Goal: Task Accomplishment & Management: Manage account settings

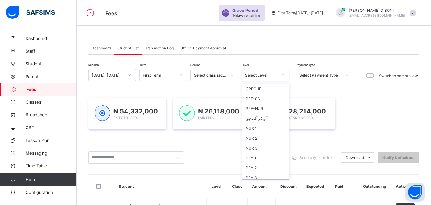
scroll to position [82, 0]
click at [270, 125] on div "JSS 1" at bounding box center [265, 125] width 47 height 10
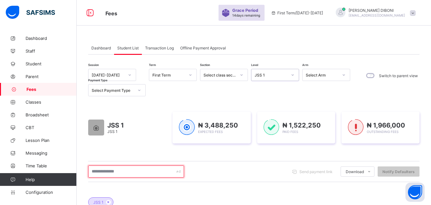
click at [131, 175] on input "text" at bounding box center [136, 172] width 96 height 12
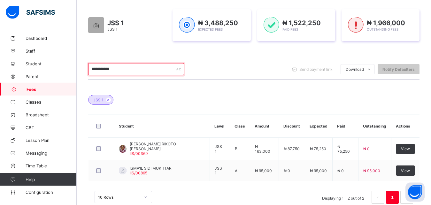
scroll to position [114, 0]
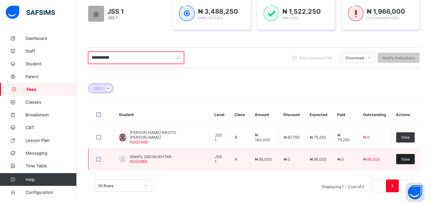
type input "**********"
click at [405, 158] on span "View" at bounding box center [405, 159] width 9 height 5
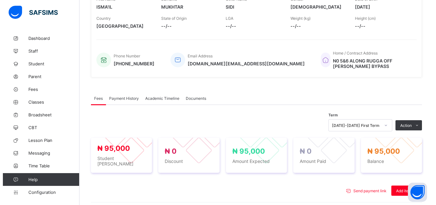
scroll to position [197, 0]
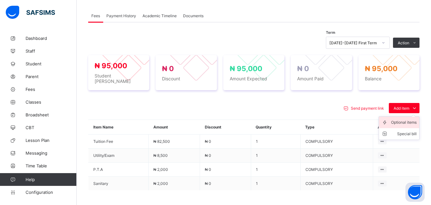
click at [408, 119] on div "Optional items" at bounding box center [404, 122] width 26 height 6
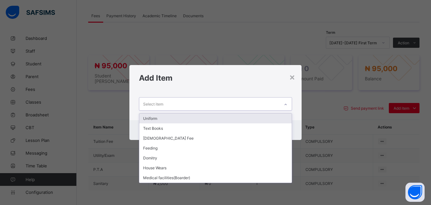
click at [261, 106] on div "Select item" at bounding box center [209, 104] width 140 height 12
click at [248, 118] on div "Uniform" at bounding box center [215, 119] width 153 height 10
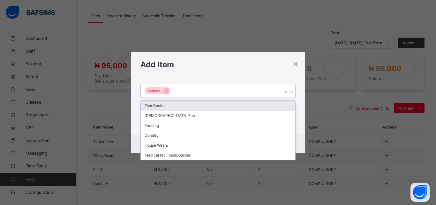
click at [227, 91] on div "Uniform" at bounding box center [212, 90] width 142 height 13
click at [220, 105] on div "Text Books" at bounding box center [218, 106] width 155 height 10
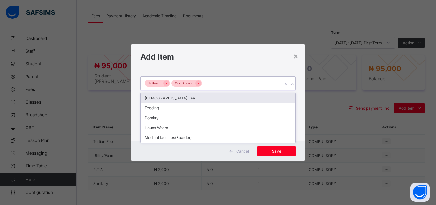
click at [227, 82] on div "Uniform Text Books" at bounding box center [212, 83] width 142 height 13
click at [217, 99] on div "[DEMOGRAPHIC_DATA] Fee" at bounding box center [218, 98] width 155 height 10
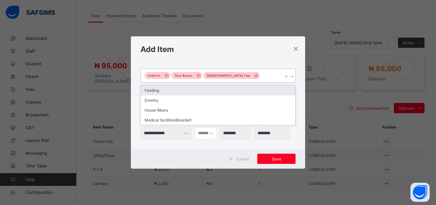
click at [244, 77] on div "Uniform Text Books [DEMOGRAPHIC_DATA] Fee" at bounding box center [212, 75] width 142 height 13
click at [234, 89] on div "Feeding" at bounding box center [218, 91] width 155 height 10
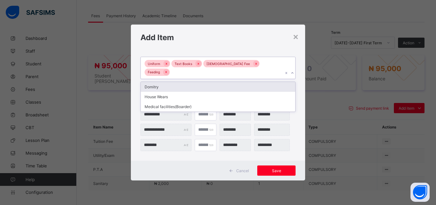
click at [267, 69] on div "Uniform Text Books [DEMOGRAPHIC_DATA] Fee Feeding" at bounding box center [212, 68] width 142 height 22
click at [246, 82] on div "Domitry" at bounding box center [218, 87] width 155 height 10
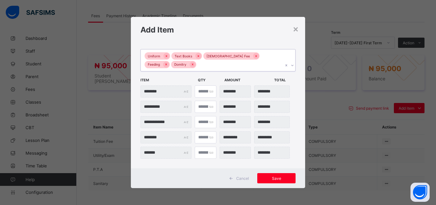
click at [255, 66] on div "Uniform Text Books [DEMOGRAPHIC_DATA] Fee Feeding Domitry" at bounding box center [212, 60] width 142 height 22
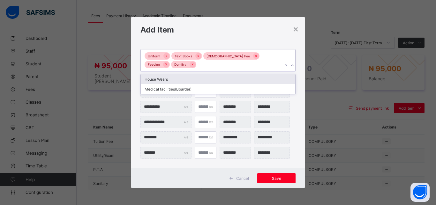
click at [233, 78] on div "House Wears" at bounding box center [218, 79] width 155 height 10
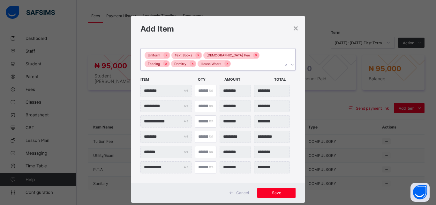
click at [235, 67] on div "Uniform Text Books [DEMOGRAPHIC_DATA] Fee Feeding Domitry House Wears" at bounding box center [212, 60] width 142 height 22
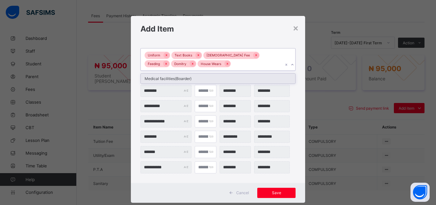
click at [228, 79] on div "Medical facilities(Boarder)" at bounding box center [218, 79] width 155 height 10
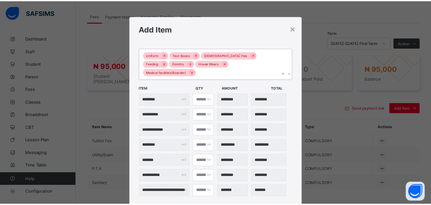
scroll to position [14, 0]
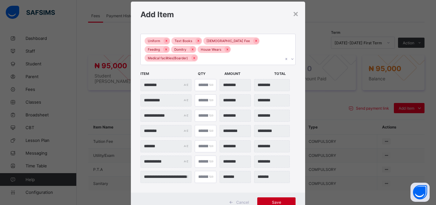
click at [277, 200] on span "Save" at bounding box center [276, 202] width 29 height 5
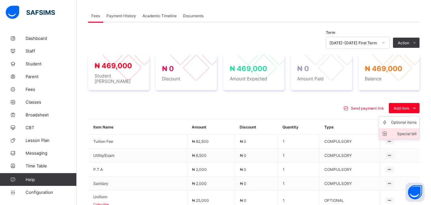
click at [406, 131] on div "Special bill" at bounding box center [404, 134] width 26 height 6
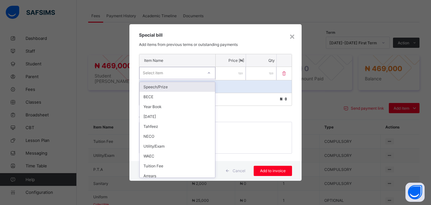
click at [188, 75] on div "Select item" at bounding box center [171, 73] width 63 height 9
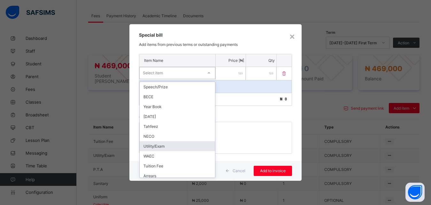
click at [191, 144] on div "Utility/Exam" at bounding box center [177, 146] width 75 height 10
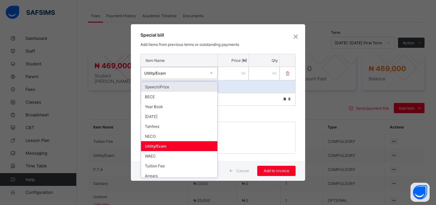
click at [192, 73] on div "Utility/Exam" at bounding box center [175, 73] width 62 height 5
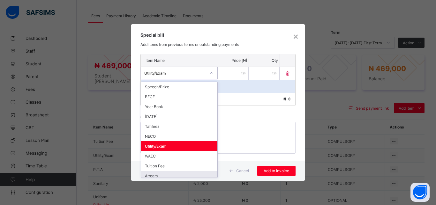
click at [171, 175] on div "Arrears" at bounding box center [179, 176] width 76 height 10
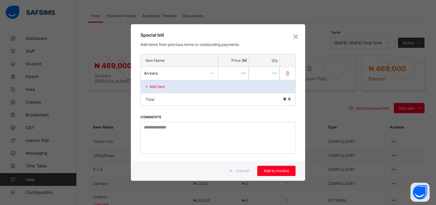
click at [228, 75] on input "number" at bounding box center [233, 73] width 31 height 13
type input "*****"
click at [183, 87] on div "Add item" at bounding box center [218, 86] width 155 height 13
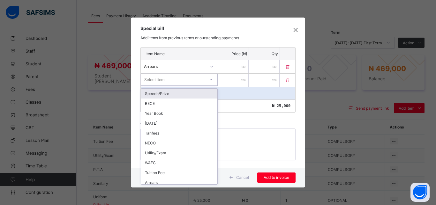
click at [186, 81] on div "Select item" at bounding box center [173, 79] width 64 height 9
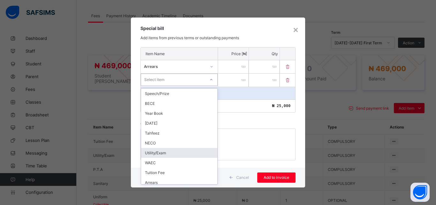
click at [182, 153] on div "Utility/Exam" at bounding box center [179, 153] width 76 height 10
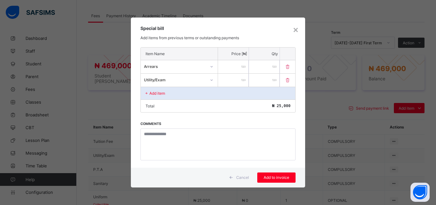
click at [229, 81] on input "number" at bounding box center [233, 80] width 31 height 13
type input "****"
click at [274, 174] on div "Add to invoice" at bounding box center [276, 178] width 38 height 10
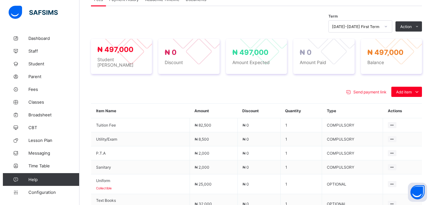
scroll to position [229, 0]
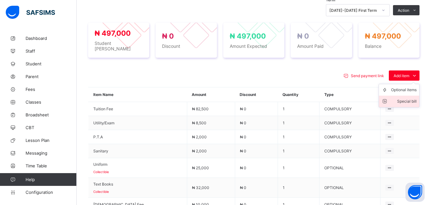
click at [406, 98] on div "Special bill" at bounding box center [404, 101] width 26 height 6
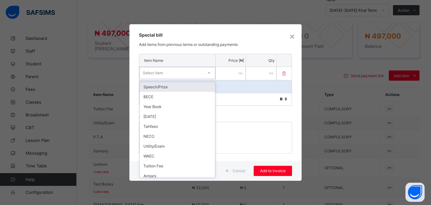
click at [195, 73] on div "Select item" at bounding box center [171, 73] width 63 height 9
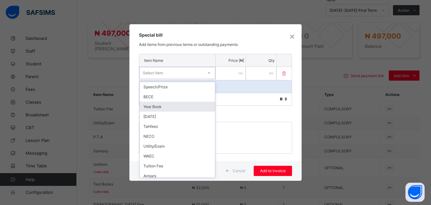
click at [188, 105] on div "Year Book" at bounding box center [177, 107] width 75 height 10
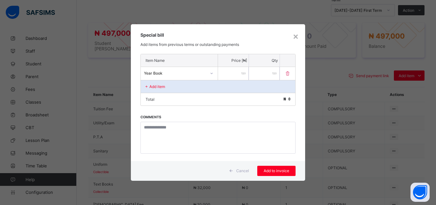
click at [231, 74] on input "number" at bounding box center [233, 73] width 31 height 13
type input "****"
click at [275, 170] on span "Add to invoice" at bounding box center [276, 171] width 29 height 5
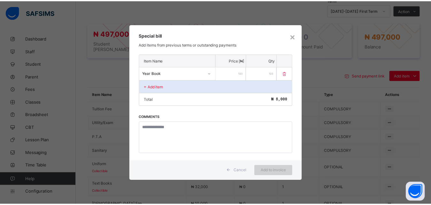
scroll to position [225, 0]
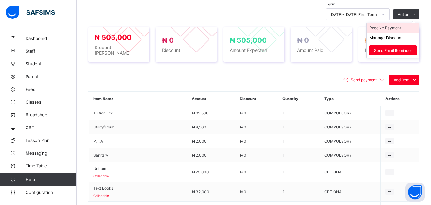
click at [398, 25] on li "Receive Payment" at bounding box center [393, 28] width 52 height 10
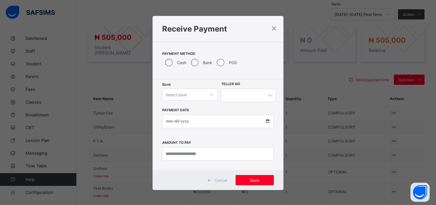
click at [179, 98] on div "Select bank" at bounding box center [176, 95] width 21 height 12
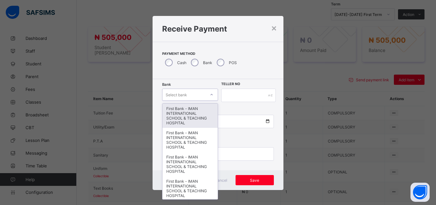
click at [177, 121] on div "First Bank - IMAN INTERNATIONAL SCHOOL & TEACHING HOSPITAL" at bounding box center [190, 116] width 55 height 24
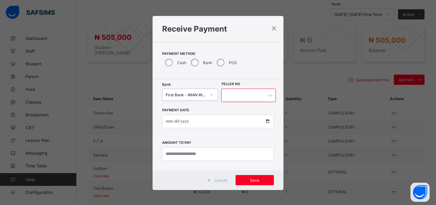
click at [229, 96] on input "text" at bounding box center [248, 95] width 55 height 13
type input "*****"
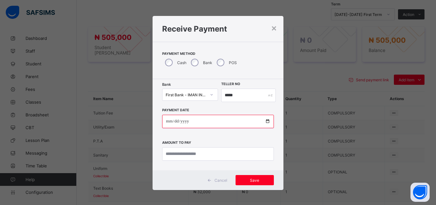
click at [264, 122] on input "date" at bounding box center [218, 121] width 112 height 13
type input "**********"
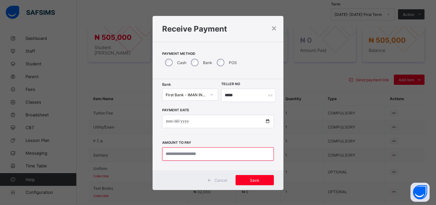
click at [198, 154] on input "currency" at bounding box center [218, 154] width 112 height 13
type input "*********"
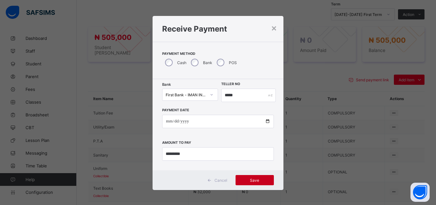
click at [252, 182] on span "Save" at bounding box center [254, 180] width 29 height 5
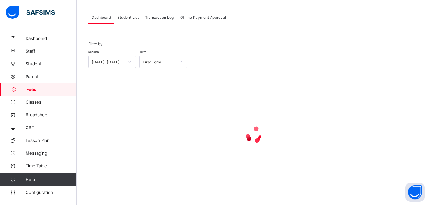
scroll to position [31, 0]
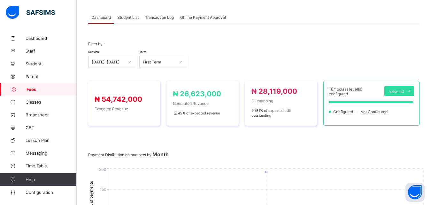
click at [126, 19] on span "Student List" at bounding box center [127, 17] width 21 height 5
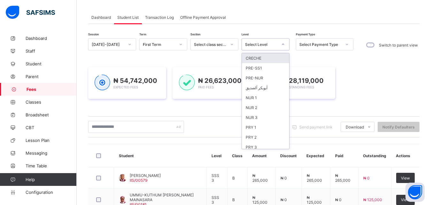
click at [252, 45] on div "Select Level" at bounding box center [261, 44] width 33 height 5
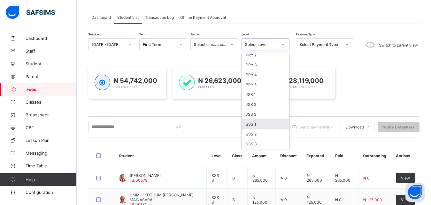
click at [265, 121] on div "SSS 1" at bounding box center [265, 124] width 47 height 10
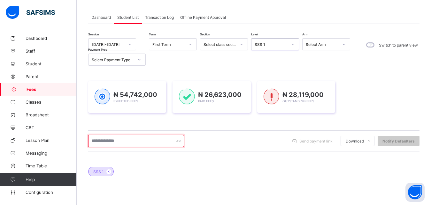
click at [159, 143] on input "text" at bounding box center [136, 141] width 96 height 12
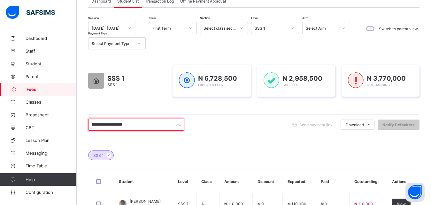
scroll to position [80, 0]
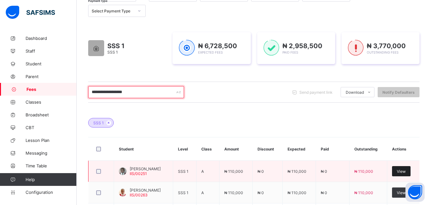
type input "**********"
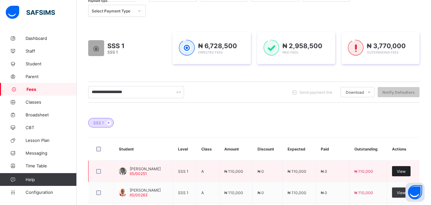
click at [405, 173] on span "View" at bounding box center [401, 171] width 9 height 5
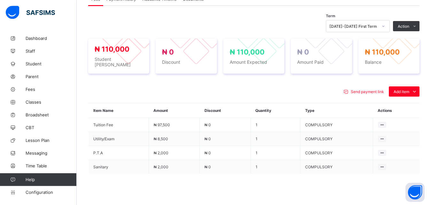
scroll to position [226, 0]
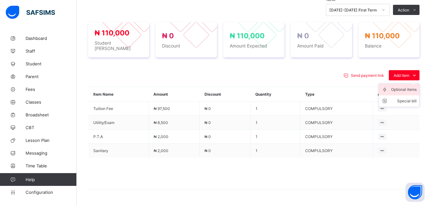
click at [406, 87] on div "Optional items" at bounding box center [404, 90] width 26 height 6
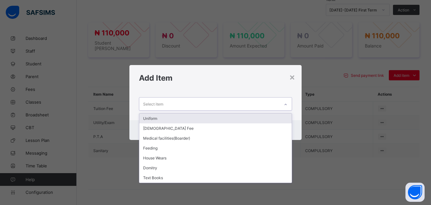
click at [260, 102] on div "Select item" at bounding box center [209, 104] width 140 height 12
click at [241, 116] on div "Uniform" at bounding box center [215, 119] width 153 height 10
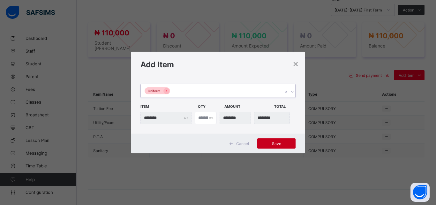
click at [279, 143] on span "Save" at bounding box center [276, 143] width 29 height 5
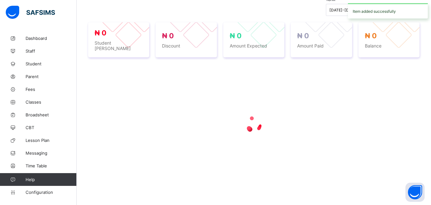
scroll to position [225, 0]
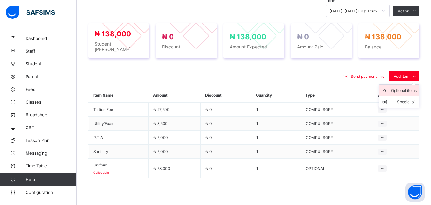
click at [404, 87] on div "Optional items" at bounding box center [404, 90] width 26 height 6
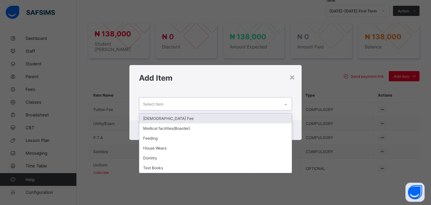
click at [244, 103] on div "Select item" at bounding box center [209, 104] width 140 height 12
click at [236, 118] on div "[DEMOGRAPHIC_DATA] Fee" at bounding box center [215, 119] width 153 height 10
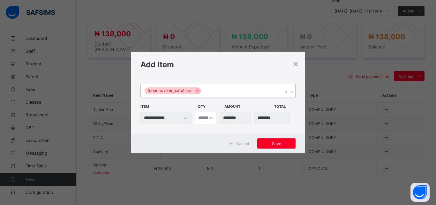
click at [222, 91] on div "[DEMOGRAPHIC_DATA] Fee" at bounding box center [212, 90] width 142 height 13
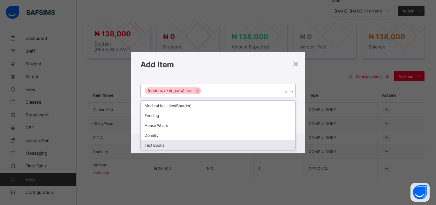
click at [197, 146] on div "Text Books" at bounding box center [218, 145] width 155 height 10
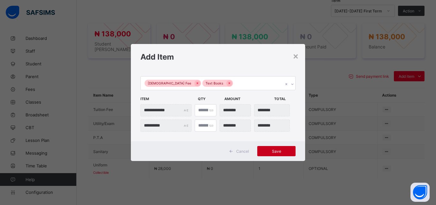
click at [277, 151] on span "Save" at bounding box center [276, 151] width 29 height 5
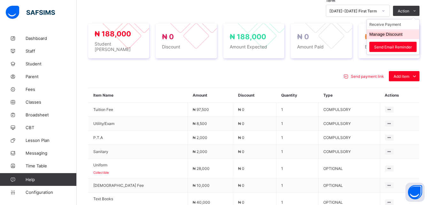
click at [393, 34] on button "Manage Discount" at bounding box center [385, 34] width 33 height 5
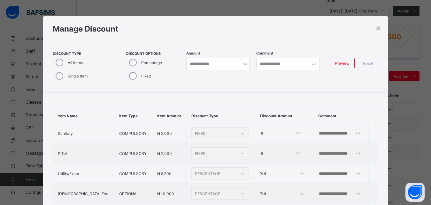
type input "*"
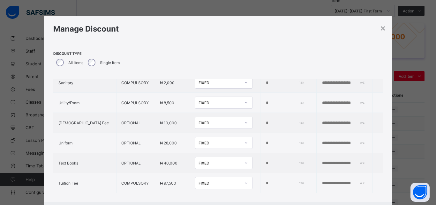
scroll to position [70, 0]
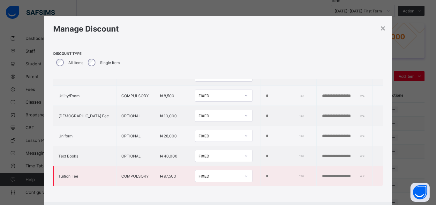
click at [202, 174] on div "FIXED" at bounding box center [220, 176] width 42 height 5
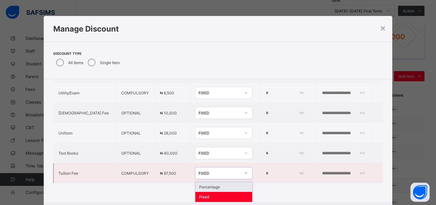
click at [205, 186] on div "Percentage" at bounding box center [223, 187] width 57 height 10
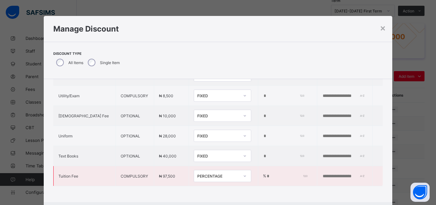
click at [266, 174] on input "*" at bounding box center [286, 176] width 40 height 5
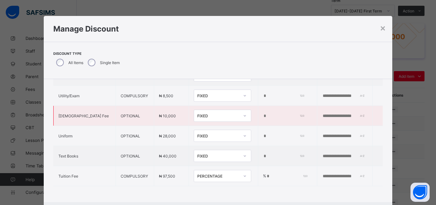
type input "**"
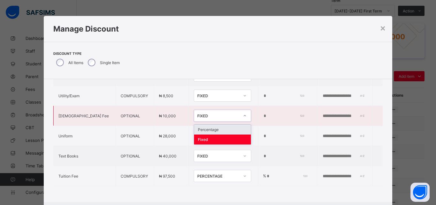
click at [203, 114] on div "FIXED" at bounding box center [218, 116] width 42 height 5
click at [204, 125] on div "Percentage" at bounding box center [222, 130] width 57 height 10
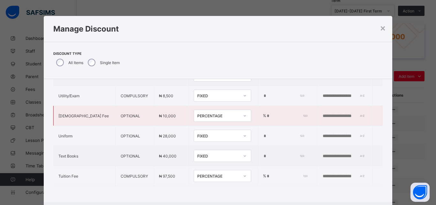
click at [266, 114] on input "*" at bounding box center [286, 116] width 40 height 5
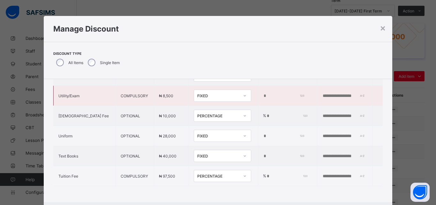
type input "**"
click at [194, 93] on div "FIXED" at bounding box center [216, 95] width 45 height 9
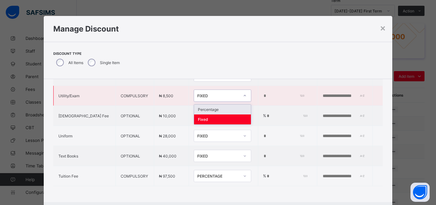
click at [194, 105] on div "Percentage" at bounding box center [222, 110] width 57 height 10
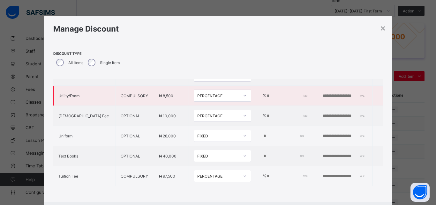
click at [266, 94] on input "*" at bounding box center [286, 96] width 40 height 5
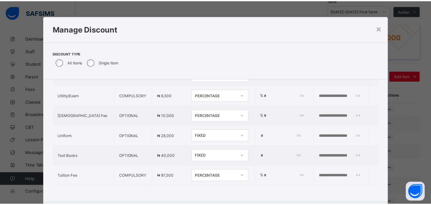
scroll to position [14, 0]
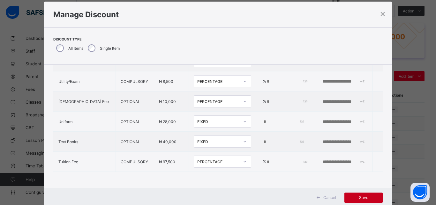
type input "***"
click at [363, 198] on span "Save" at bounding box center [363, 197] width 29 height 5
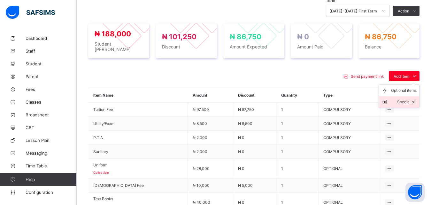
click at [410, 99] on div "Special bill" at bounding box center [404, 102] width 26 height 6
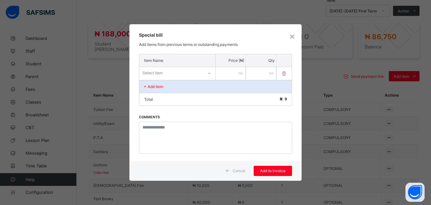
click at [194, 72] on div "Select item" at bounding box center [171, 73] width 64 height 9
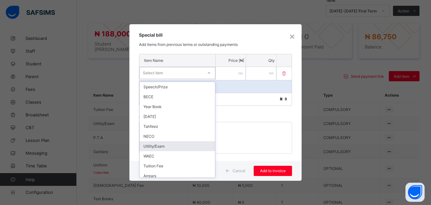
click at [182, 144] on div "Utility/Exam" at bounding box center [177, 146] width 75 height 10
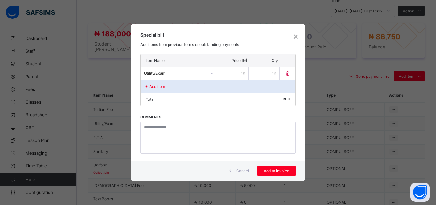
click at [230, 77] on input "number" at bounding box center [233, 73] width 31 height 13
type input "****"
click at [277, 170] on span "Add to invoice" at bounding box center [276, 171] width 29 height 5
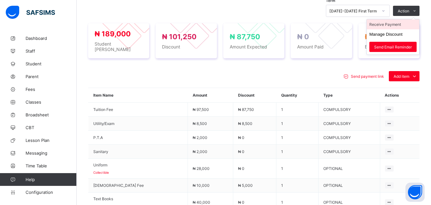
click at [401, 25] on li "Receive Payment" at bounding box center [393, 24] width 52 height 10
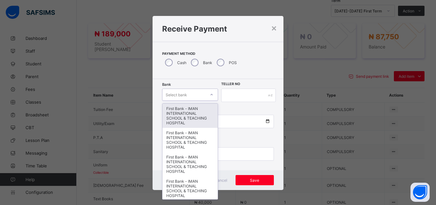
click at [194, 94] on div "Select bank" at bounding box center [184, 94] width 43 height 9
click at [192, 113] on div "First Bank - IMAN INTERNATIONAL SCHOOL & TEACHING HOSPITAL" at bounding box center [190, 116] width 55 height 24
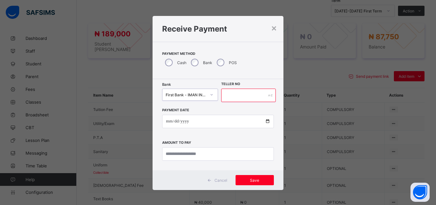
click at [231, 97] on input "text" at bounding box center [248, 95] width 55 height 13
type input "*****"
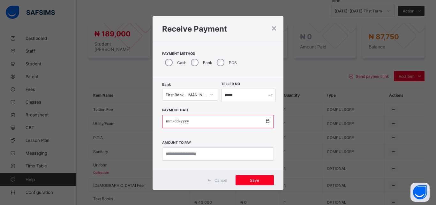
click at [263, 121] on input "date" at bounding box center [218, 121] width 112 height 13
type input "**********"
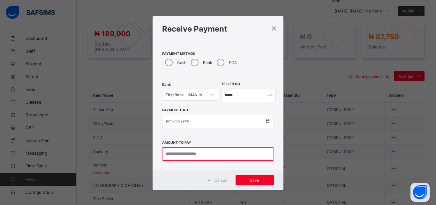
click at [194, 156] on input "currency" at bounding box center [218, 154] width 112 height 13
type input "********"
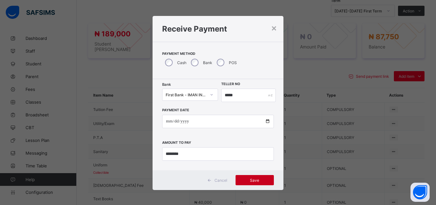
click at [253, 182] on span "Save" at bounding box center [254, 180] width 29 height 5
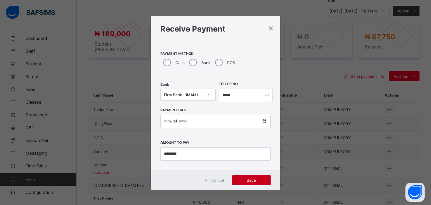
click at [253, 182] on span "Save" at bounding box center [251, 180] width 29 height 5
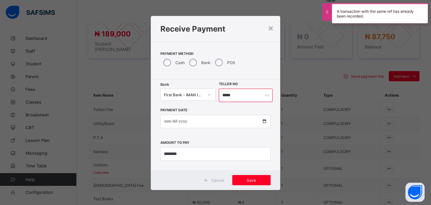
click at [239, 98] on input "*****" at bounding box center [246, 95] width 54 height 13
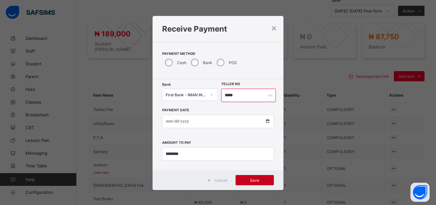
type input "*****"
click at [251, 179] on span "Save" at bounding box center [254, 180] width 29 height 5
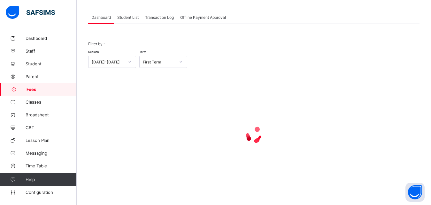
scroll to position [31, 0]
click at [129, 16] on span "Student List" at bounding box center [127, 17] width 21 height 5
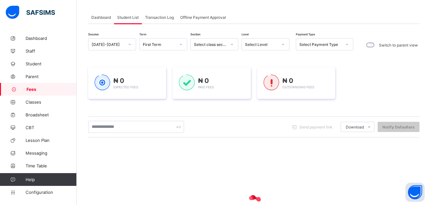
click at [260, 44] on div "Select Level" at bounding box center [261, 44] width 33 height 5
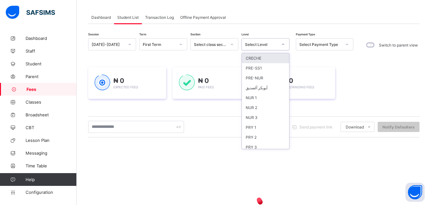
click at [290, 115] on div "Session [DATE]-[DATE] Term First Term Section Select class section Level option…" at bounding box center [253, 151] width 331 height 226
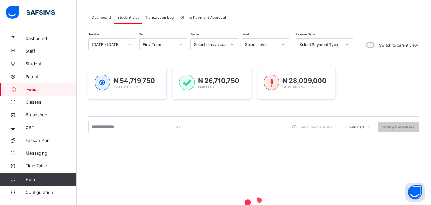
click at [275, 42] on div "Select Level" at bounding box center [261, 44] width 33 height 5
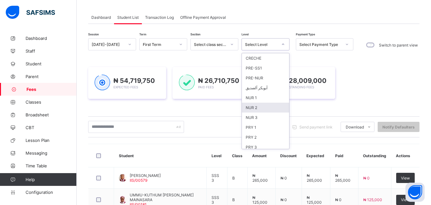
scroll to position [82, 0]
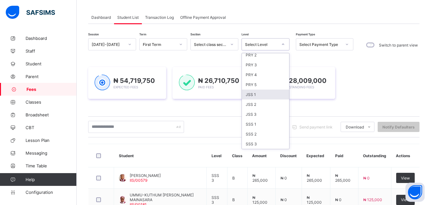
click at [263, 97] on div "JSS 1" at bounding box center [265, 95] width 47 height 10
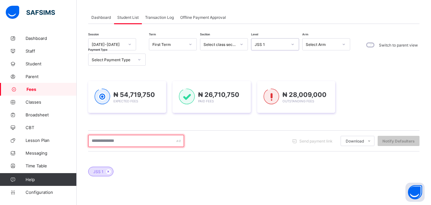
click at [155, 140] on input "text" at bounding box center [136, 141] width 96 height 12
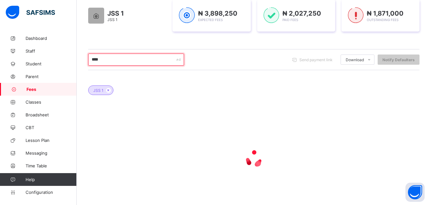
scroll to position [95, 0]
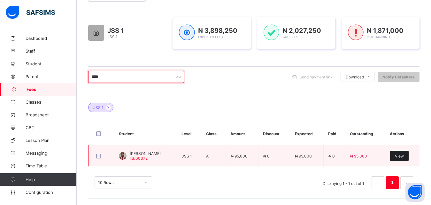
type input "****"
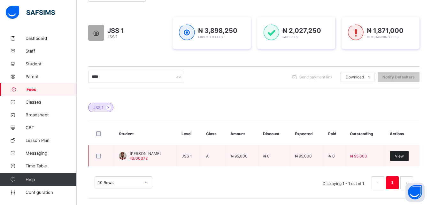
click at [404, 158] on span "View" at bounding box center [399, 156] width 9 height 5
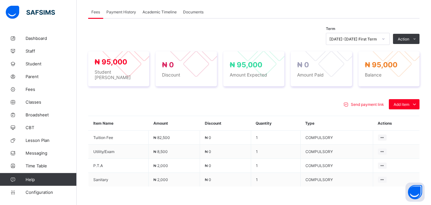
scroll to position [241, 0]
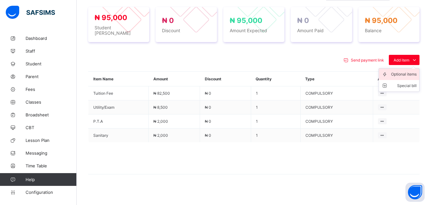
click at [404, 71] on div "Optional items" at bounding box center [404, 74] width 26 height 6
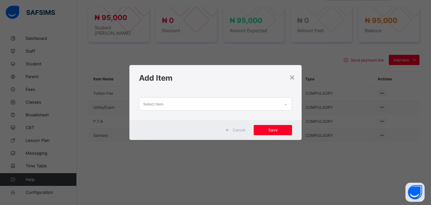
click at [241, 104] on div "Select item" at bounding box center [209, 104] width 140 height 12
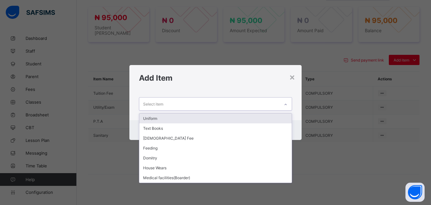
click at [224, 117] on div "Uniform" at bounding box center [215, 119] width 153 height 10
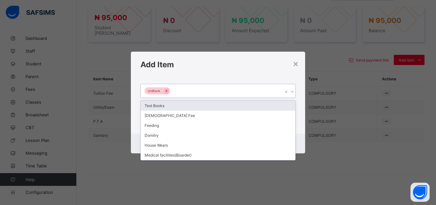
click at [225, 92] on div "Uniform" at bounding box center [212, 90] width 142 height 13
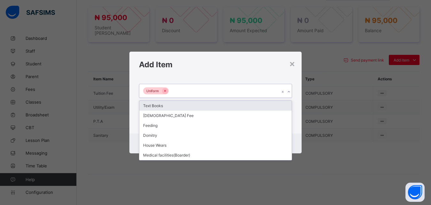
click at [211, 107] on div "Text Books" at bounding box center [215, 106] width 153 height 10
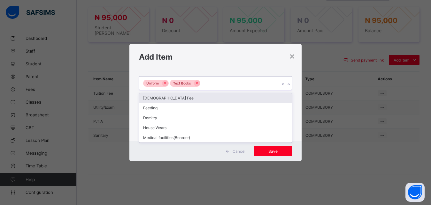
click at [234, 83] on div "Uniform Text Books" at bounding box center [209, 83] width 140 height 13
click at [220, 98] on div "[DEMOGRAPHIC_DATA] Fee" at bounding box center [215, 98] width 153 height 10
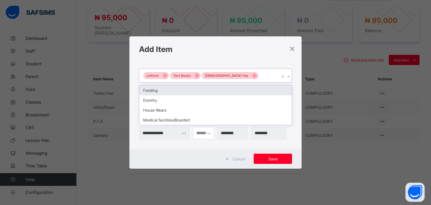
click at [248, 77] on div "Uniform Text Books [DEMOGRAPHIC_DATA] Fee" at bounding box center [209, 75] width 140 height 13
click at [247, 57] on div "Add Item" at bounding box center [215, 49] width 172 height 26
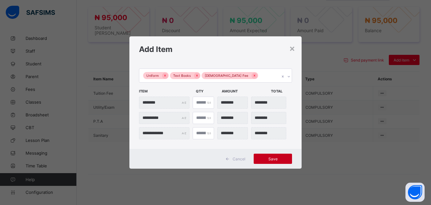
click at [273, 157] on span "Save" at bounding box center [272, 159] width 29 height 5
click at [273, 157] on div "Save" at bounding box center [273, 159] width 38 height 10
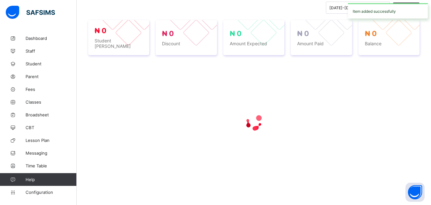
scroll to position [225, 0]
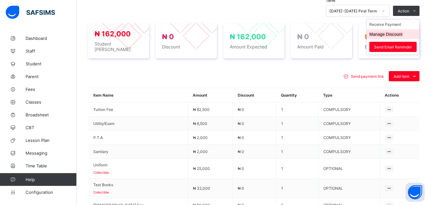
click at [397, 34] on button "Manage Discount" at bounding box center [385, 34] width 33 height 5
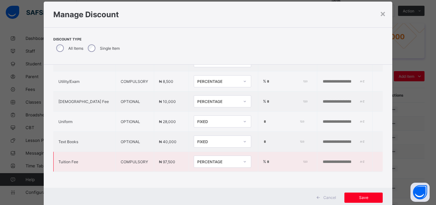
click at [194, 157] on div "PERCENTAGE" at bounding box center [216, 161] width 45 height 9
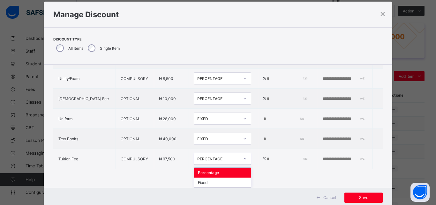
click at [224, 57] on div "Discount Type All Items Single Item" at bounding box center [218, 45] width 349 height 37
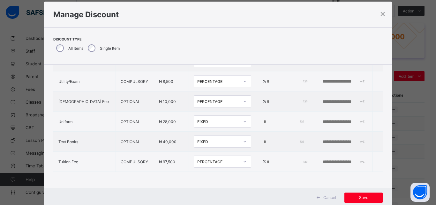
type input "*"
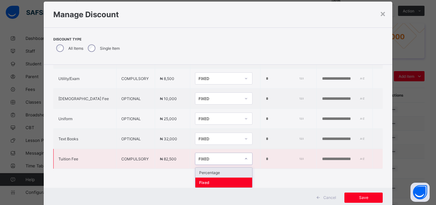
click at [202, 157] on div "FIXED" at bounding box center [220, 159] width 42 height 5
click at [207, 171] on div "Percentage" at bounding box center [223, 173] width 57 height 10
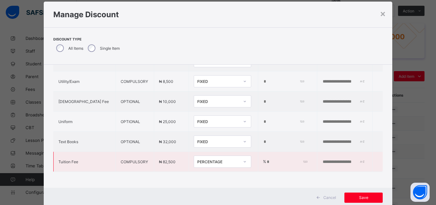
click at [266, 160] on input "*" at bounding box center [286, 162] width 40 height 5
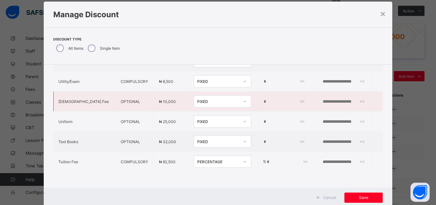
type input "**"
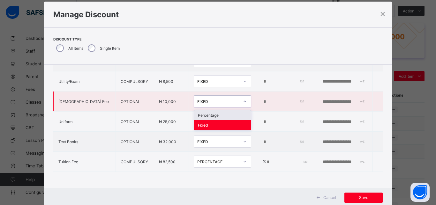
click at [198, 99] on div "FIXED" at bounding box center [218, 101] width 42 height 5
click at [198, 110] on div "Percentage" at bounding box center [222, 115] width 57 height 10
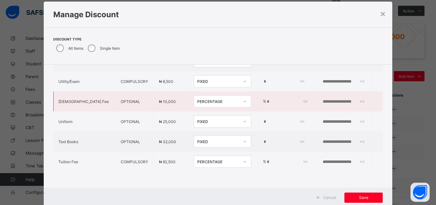
click at [266, 99] on input "*" at bounding box center [286, 101] width 40 height 5
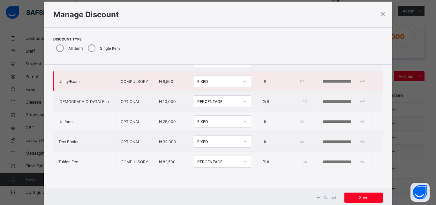
type input "**"
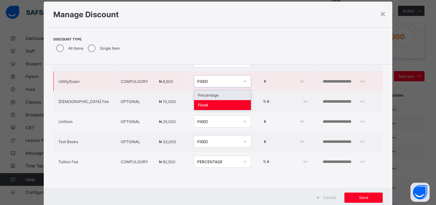
click at [200, 79] on div "FIXED" at bounding box center [216, 81] width 45 height 9
click at [202, 90] on div "Percentage" at bounding box center [222, 95] width 57 height 10
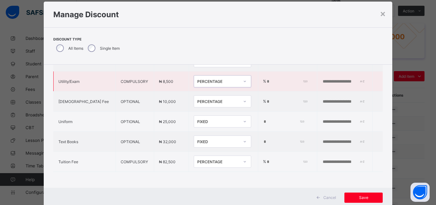
click at [266, 79] on input "*" at bounding box center [286, 81] width 40 height 5
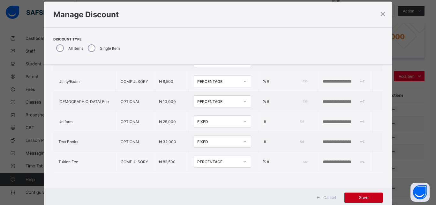
type input "***"
click at [362, 198] on span "Save" at bounding box center [363, 197] width 29 height 5
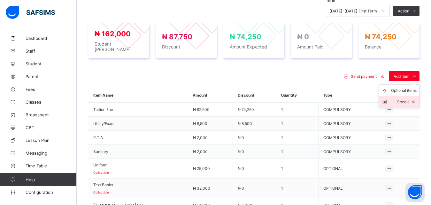
click at [409, 99] on div "Special bill" at bounding box center [404, 102] width 26 height 6
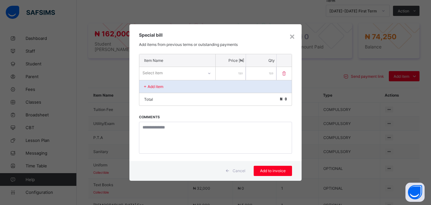
click at [194, 72] on div "Select item" at bounding box center [171, 73] width 64 height 9
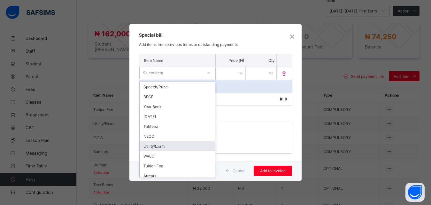
click at [186, 144] on div "Utility/Exam" at bounding box center [177, 146] width 75 height 10
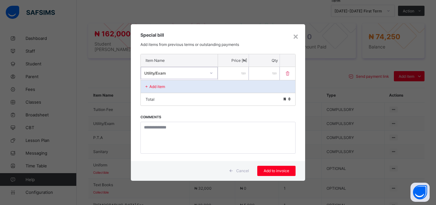
click at [236, 75] on input "number" at bounding box center [233, 73] width 31 height 13
type input "****"
click at [276, 169] on span "Add to invoice" at bounding box center [276, 171] width 29 height 5
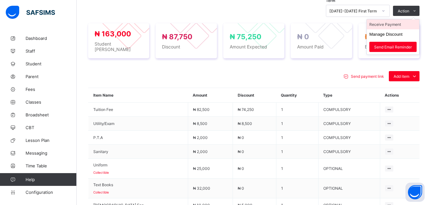
click at [397, 25] on li "Receive Payment" at bounding box center [393, 24] width 52 height 10
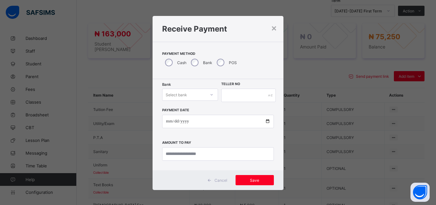
click at [187, 95] on div "Select bank" at bounding box center [184, 94] width 43 height 9
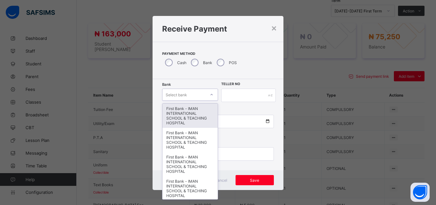
click at [186, 111] on div "First Bank - IMAN INTERNATIONAL SCHOOL & TEACHING HOSPITAL" at bounding box center [190, 116] width 55 height 24
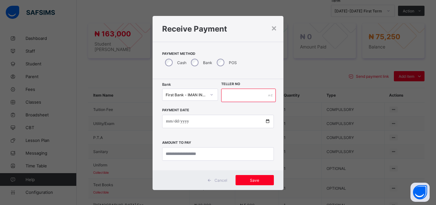
click at [232, 98] on input "text" at bounding box center [248, 95] width 55 height 13
type input "*****"
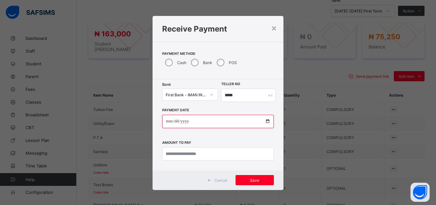
click at [263, 122] on input "date" at bounding box center [218, 121] width 112 height 13
type input "**********"
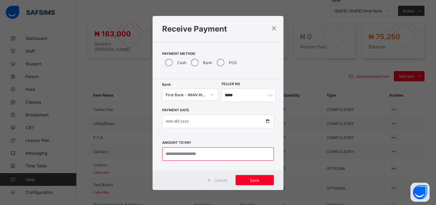
click at [193, 154] on input "currency" at bounding box center [218, 154] width 112 height 13
type input "********"
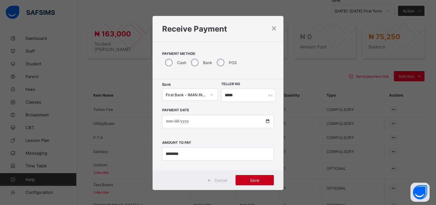
click at [252, 179] on span "Save" at bounding box center [254, 180] width 29 height 5
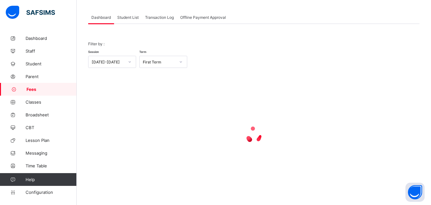
scroll to position [31, 0]
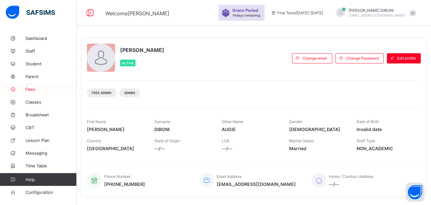
click at [32, 88] on span "Fees" at bounding box center [51, 89] width 51 height 5
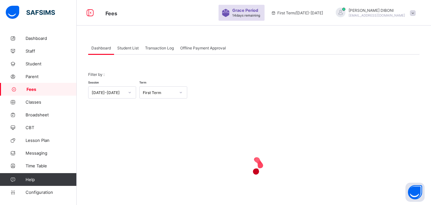
click at [127, 48] on span "Student List" at bounding box center [127, 48] width 21 height 5
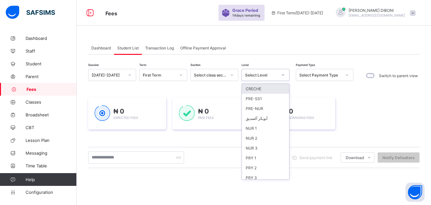
click at [259, 73] on div "Select Level" at bounding box center [261, 75] width 33 height 5
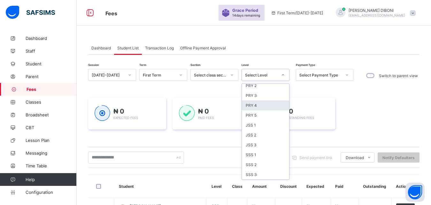
click at [266, 105] on div "PRY 4" at bounding box center [265, 106] width 47 height 10
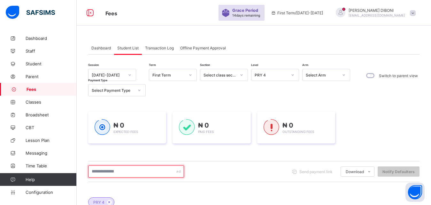
click at [149, 171] on input "text" at bounding box center [136, 172] width 96 height 12
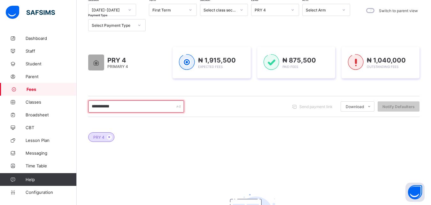
scroll to position [81, 0]
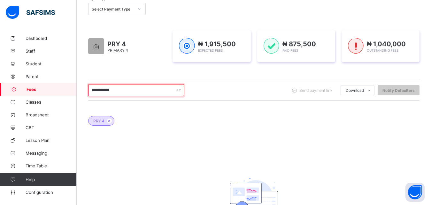
drag, startPoint x: 432, startPoint y: 202, endPoint x: 423, endPoint y: 139, distance: 64.2
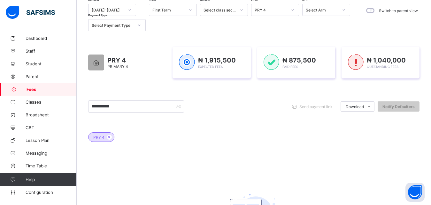
click at [277, 11] on div "PRY 4" at bounding box center [270, 10] width 33 height 5
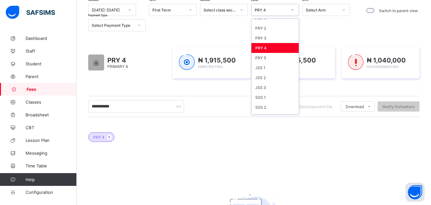
scroll to position [82, 0]
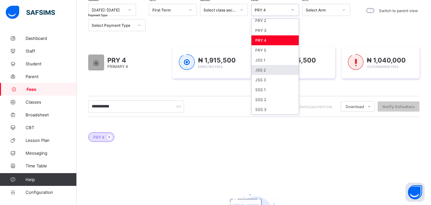
click at [270, 69] on div "JSS 2" at bounding box center [274, 70] width 47 height 10
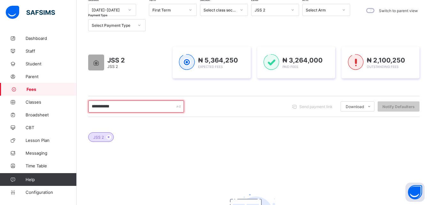
click at [98, 107] on input "**********" at bounding box center [136, 107] width 96 height 12
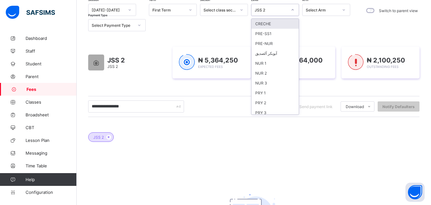
click at [283, 13] on div "JSS 2" at bounding box center [268, 9] width 35 height 9
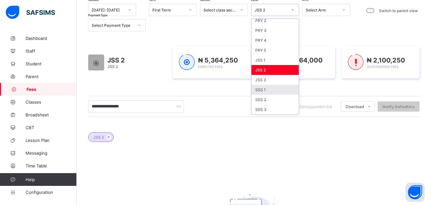
click at [270, 88] on div "SSS 1" at bounding box center [274, 90] width 47 height 10
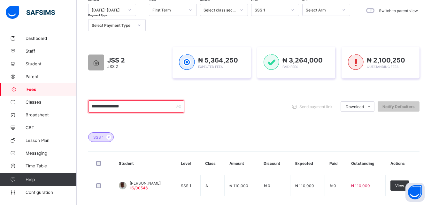
click at [147, 105] on input "**********" at bounding box center [136, 107] width 96 height 12
type input "*"
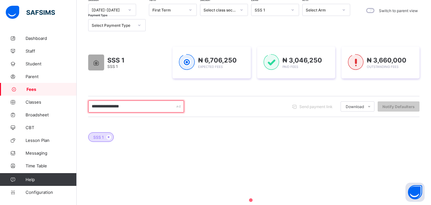
type input "**********"
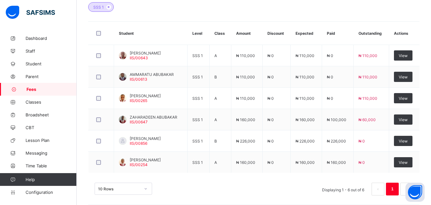
scroll to position [202, 0]
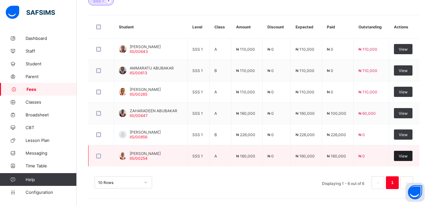
click at [405, 157] on span "View" at bounding box center [402, 156] width 9 height 5
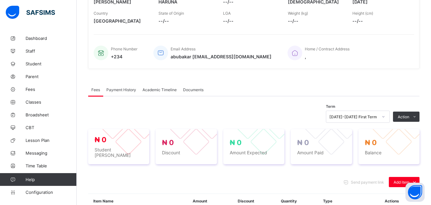
scroll to position [202, 0]
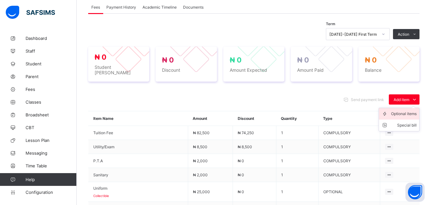
click at [406, 111] on div "Optional items" at bounding box center [404, 114] width 26 height 6
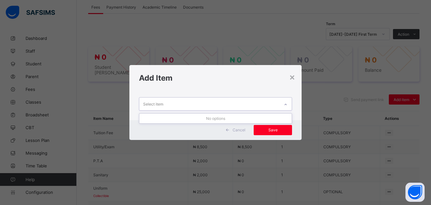
click at [272, 104] on div "Select item" at bounding box center [209, 104] width 140 height 12
click at [293, 78] on div "×" at bounding box center [292, 77] width 6 height 11
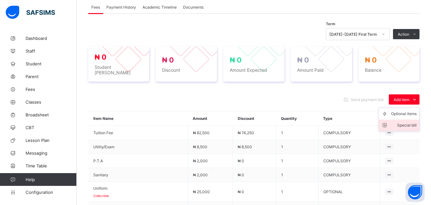
click at [408, 122] on div "Special bill" at bounding box center [404, 125] width 26 height 6
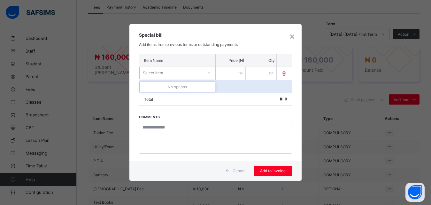
click at [197, 74] on div "Select item" at bounding box center [171, 73] width 63 height 9
click at [292, 38] on div "×" at bounding box center [292, 36] width 6 height 11
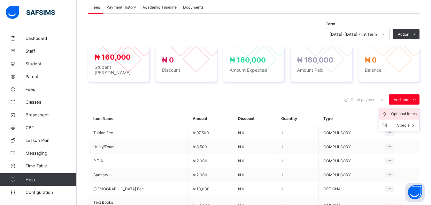
click at [403, 112] on div "Optional items" at bounding box center [404, 114] width 26 height 6
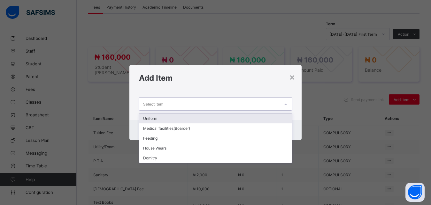
click at [249, 104] on div "Select item" at bounding box center [209, 104] width 140 height 12
click at [238, 118] on div "Uniform" at bounding box center [215, 119] width 153 height 10
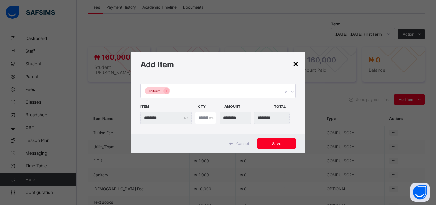
click at [295, 64] on div "×" at bounding box center [296, 63] width 6 height 11
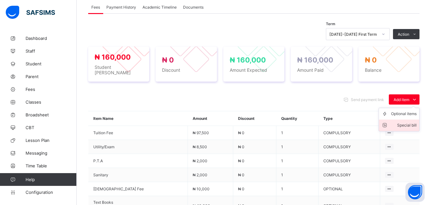
click at [411, 123] on div "Special bill" at bounding box center [404, 125] width 26 height 6
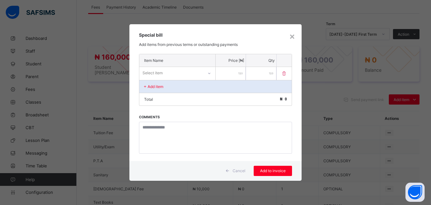
click at [187, 74] on div "Select item" at bounding box center [171, 73] width 64 height 9
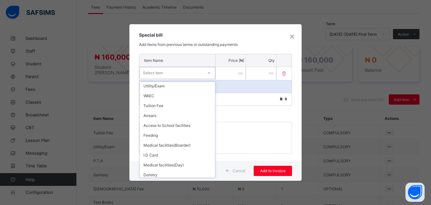
scroll to position [59, 0]
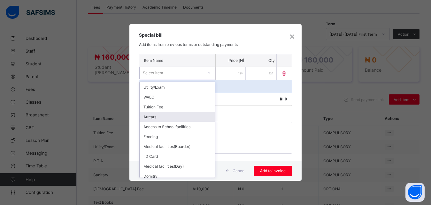
click at [161, 117] on div "Arrears" at bounding box center [177, 117] width 75 height 10
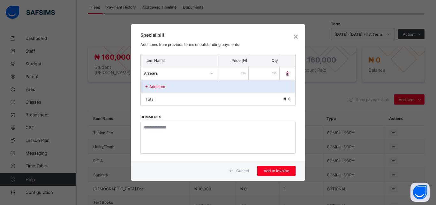
click at [235, 73] on input "number" at bounding box center [233, 73] width 31 height 13
type input "*****"
click at [280, 175] on div "Add to invoice" at bounding box center [276, 171] width 38 height 10
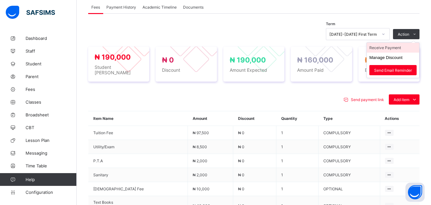
click at [397, 48] on li "Receive Payment" at bounding box center [393, 48] width 52 height 10
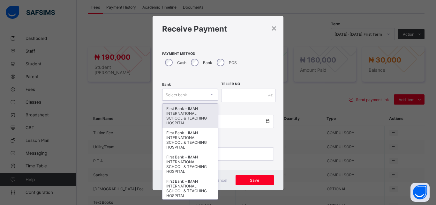
click at [187, 92] on div "Select bank" at bounding box center [184, 94] width 43 height 9
click at [189, 111] on div "First Bank - IMAN INTERNATIONAL SCHOOL & TEACHING HOSPITAL" at bounding box center [190, 116] width 55 height 24
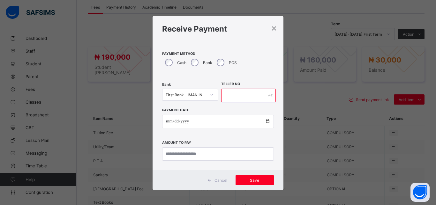
click at [232, 94] on input "text" at bounding box center [248, 95] width 55 height 13
type input "*****"
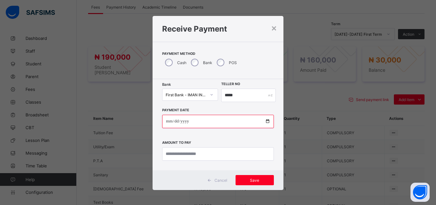
click at [265, 122] on input "date" at bounding box center [218, 121] width 112 height 13
type input "**********"
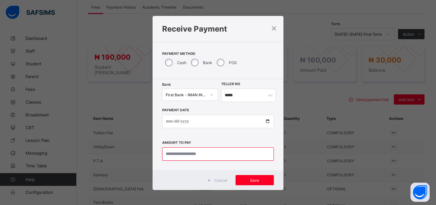
click at [199, 154] on input "currency" at bounding box center [218, 154] width 112 height 13
type input "********"
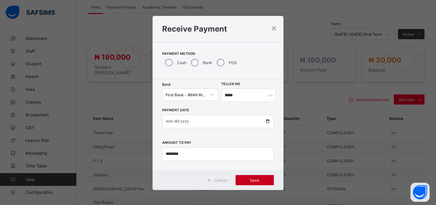
click at [250, 183] on div "Save" at bounding box center [255, 180] width 38 height 10
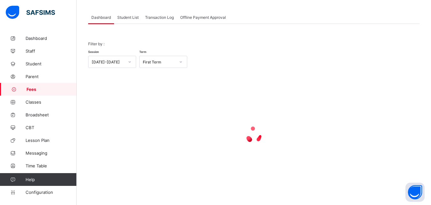
scroll to position [31, 0]
click at [128, 16] on span "Student List" at bounding box center [127, 17] width 21 height 5
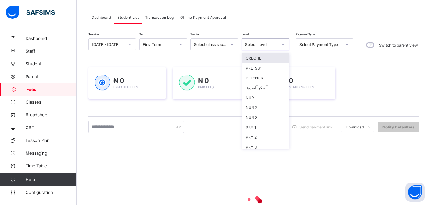
click at [266, 45] on div "Select Level" at bounding box center [261, 44] width 33 height 5
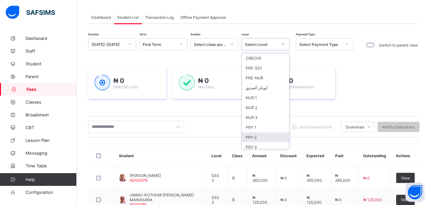
click at [262, 136] on div "PRY 2" at bounding box center [265, 138] width 47 height 10
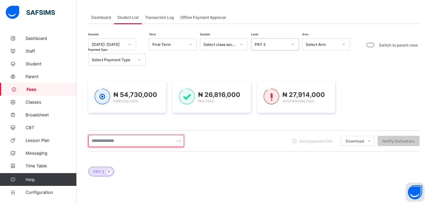
click at [143, 144] on input "text" at bounding box center [136, 141] width 96 height 12
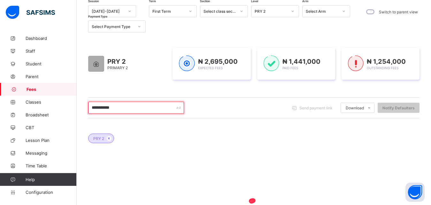
scroll to position [80, 0]
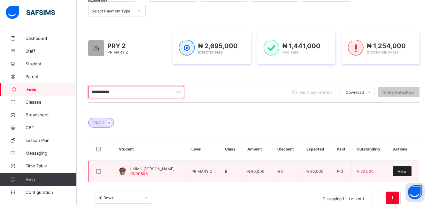
type input "**********"
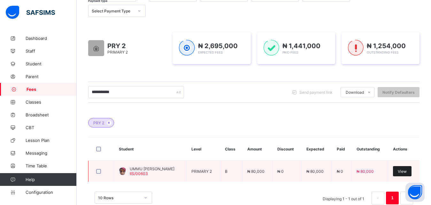
click at [406, 172] on span "View" at bounding box center [402, 171] width 9 height 5
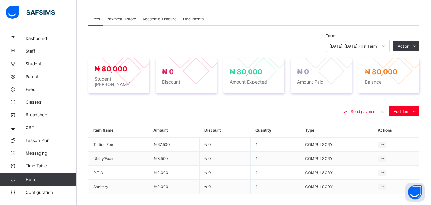
scroll to position [210, 0]
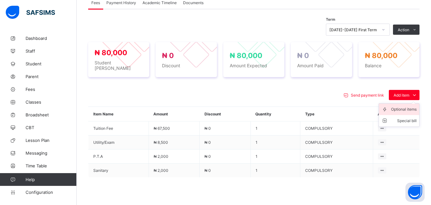
click at [406, 106] on div "Optional items" at bounding box center [404, 109] width 26 height 6
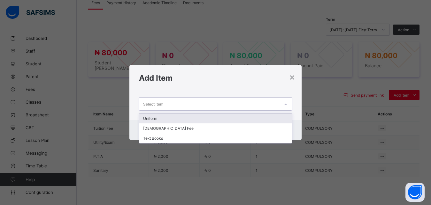
click at [269, 103] on div "Select item" at bounding box center [209, 104] width 140 height 12
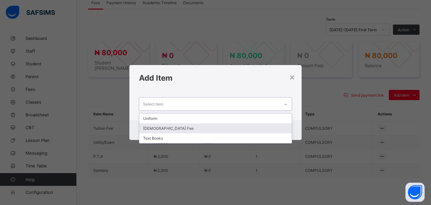
click at [245, 127] on div "[DEMOGRAPHIC_DATA] Fee" at bounding box center [215, 129] width 153 height 10
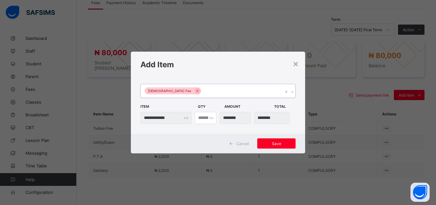
click at [233, 89] on div "[DEMOGRAPHIC_DATA] Fee" at bounding box center [212, 90] width 142 height 13
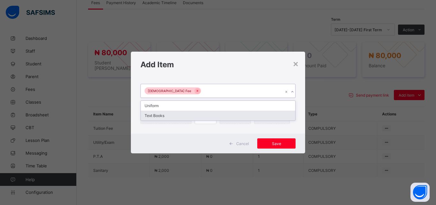
click at [227, 116] on div "Text Books" at bounding box center [218, 116] width 155 height 10
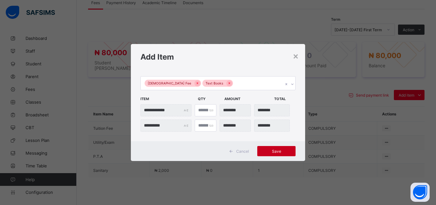
click at [283, 152] on span "Save" at bounding box center [276, 151] width 29 height 5
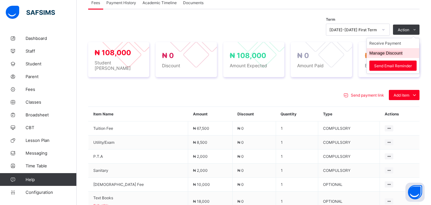
click at [396, 51] on button "Manage Discount" at bounding box center [385, 53] width 33 height 5
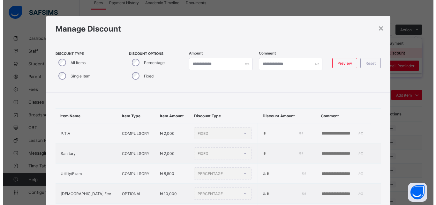
scroll to position [14, 0]
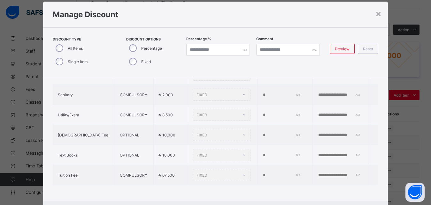
type input "*"
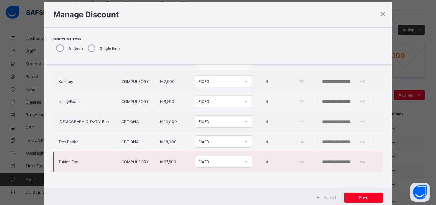
click at [199, 160] on div "FIXED" at bounding box center [220, 162] width 42 height 5
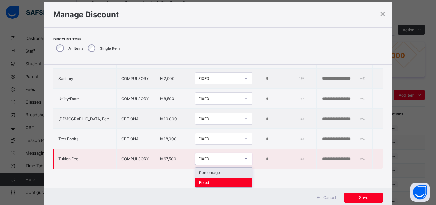
click at [200, 171] on div "Percentage" at bounding box center [223, 173] width 57 height 10
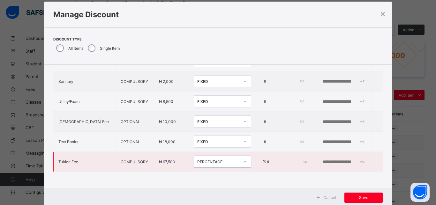
click at [266, 160] on input "*" at bounding box center [286, 162] width 40 height 5
type input "**"
click at [206, 119] on div "FIXED" at bounding box center [218, 121] width 42 height 5
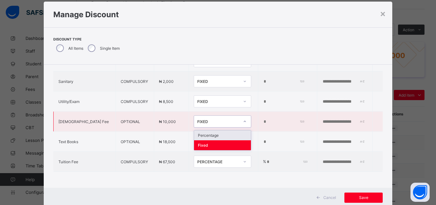
click at [204, 131] on div "Percentage" at bounding box center [222, 136] width 57 height 10
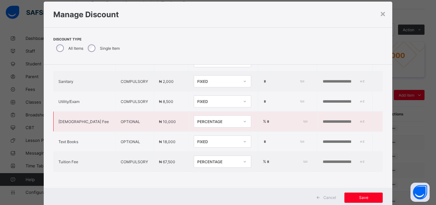
click at [266, 119] on input "*" at bounding box center [286, 121] width 40 height 5
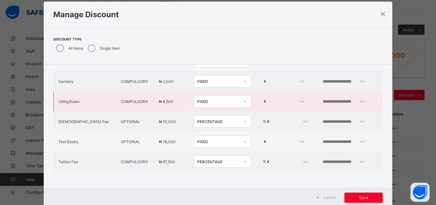
type input "**"
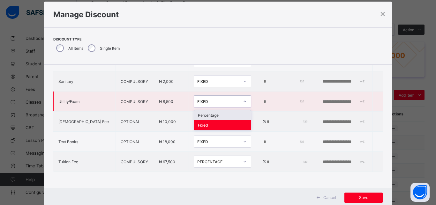
click at [211, 99] on div "FIXED" at bounding box center [218, 101] width 42 height 5
click at [206, 111] on div "Percentage" at bounding box center [222, 115] width 57 height 10
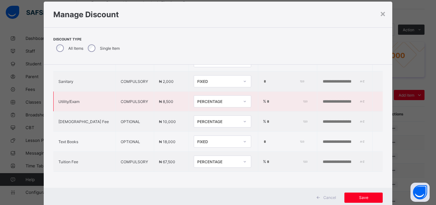
click at [266, 99] on input "*" at bounding box center [286, 101] width 40 height 5
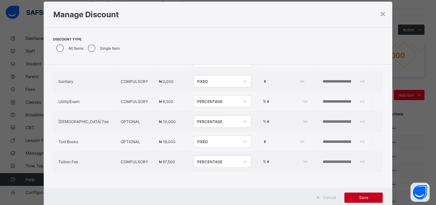
type input "***"
click at [360, 201] on div "Save" at bounding box center [364, 198] width 38 height 10
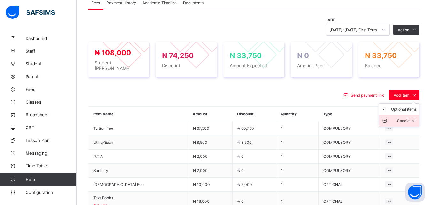
click at [410, 118] on div "Special bill" at bounding box center [404, 121] width 26 height 6
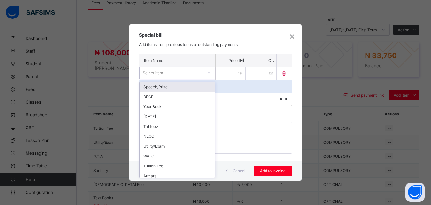
click at [190, 75] on div "Select item" at bounding box center [171, 73] width 63 height 9
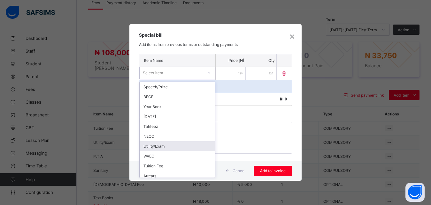
click at [177, 147] on div "Utility/Exam" at bounding box center [177, 146] width 75 height 10
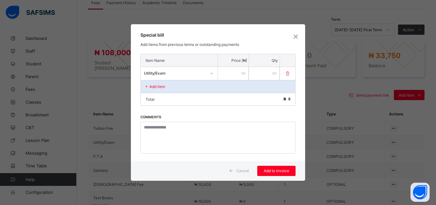
click at [229, 77] on input "number" at bounding box center [233, 73] width 31 height 13
type input "****"
click at [275, 170] on span "Add to invoice" at bounding box center [276, 171] width 29 height 5
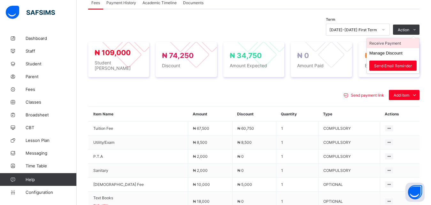
click at [397, 42] on li "Receive Payment" at bounding box center [393, 43] width 52 height 10
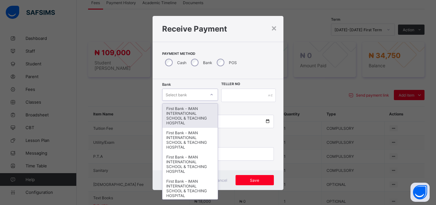
click at [187, 95] on div "Select bank" at bounding box center [184, 94] width 43 height 9
click at [186, 110] on div "First Bank - IMAN INTERNATIONAL SCHOOL & TEACHING HOSPITAL" at bounding box center [190, 116] width 55 height 24
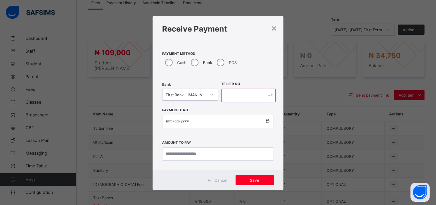
click at [228, 95] on input "text" at bounding box center [248, 95] width 55 height 13
type input "*****"
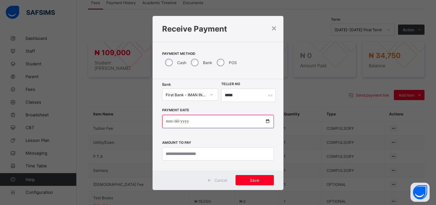
click at [265, 124] on input "date" at bounding box center [218, 121] width 112 height 13
type input "**********"
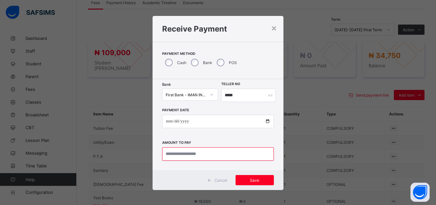
click at [193, 155] on input "currency" at bounding box center [218, 154] width 112 height 13
type input "********"
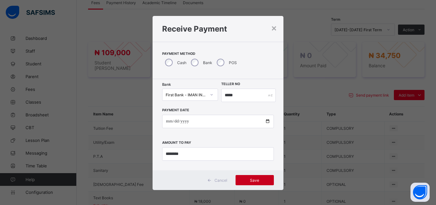
click at [252, 184] on div "Save" at bounding box center [255, 180] width 38 height 10
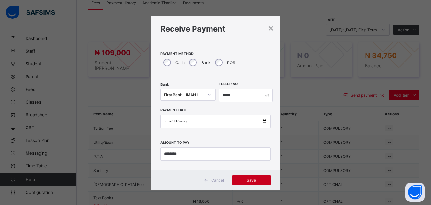
click at [246, 181] on span "Save" at bounding box center [251, 180] width 29 height 5
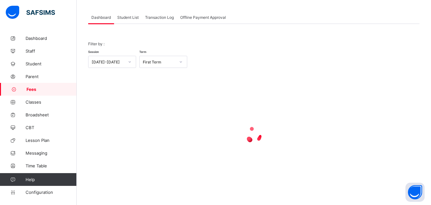
scroll to position [31, 0]
click at [129, 16] on span "Student List" at bounding box center [127, 17] width 21 height 5
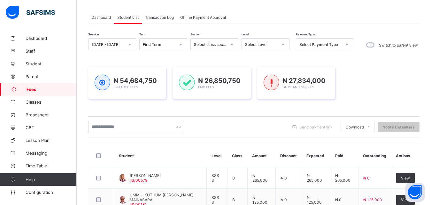
click at [264, 43] on div "Select Level" at bounding box center [261, 44] width 33 height 5
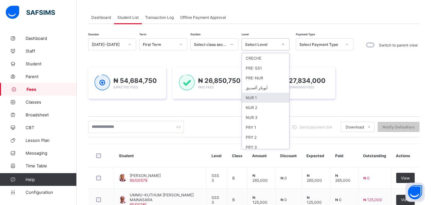
click at [269, 98] on div "NUR 1" at bounding box center [265, 98] width 47 height 10
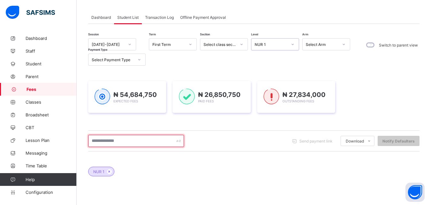
click at [151, 144] on input "text" at bounding box center [136, 141] width 96 height 12
type input "**********"
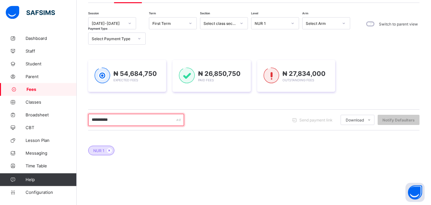
scroll to position [80, 0]
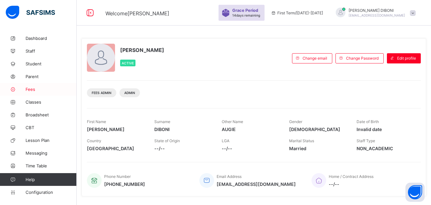
click at [31, 89] on span "Fees" at bounding box center [51, 89] width 51 height 5
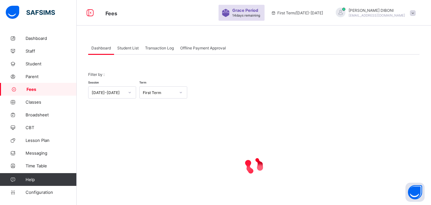
click at [125, 49] on span "Student List" at bounding box center [127, 48] width 21 height 5
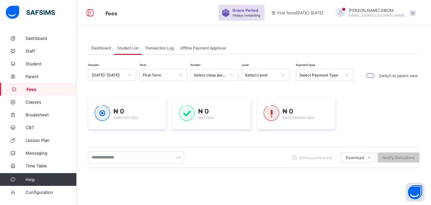
click at [254, 74] on div "Select Level" at bounding box center [261, 75] width 33 height 5
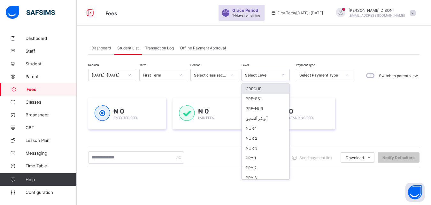
scroll to position [82, 0]
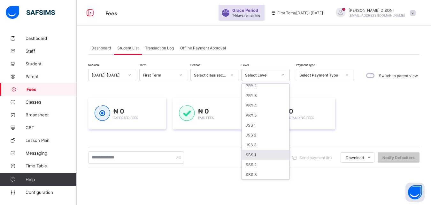
click at [279, 155] on div "SSS 1" at bounding box center [265, 155] width 47 height 10
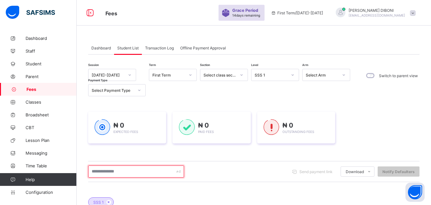
click at [163, 172] on input "text" at bounding box center [136, 172] width 96 height 12
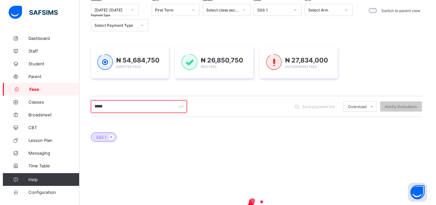
scroll to position [81, 0]
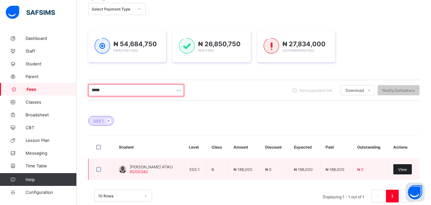
type input "*****"
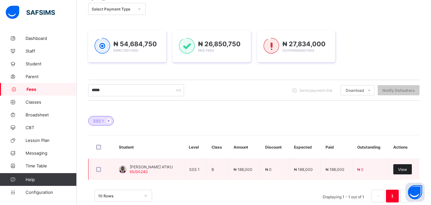
click at [407, 169] on span "View" at bounding box center [402, 169] width 9 height 5
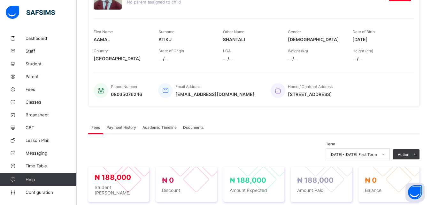
click at [111, 127] on span "Payment History" at bounding box center [121, 127] width 30 height 5
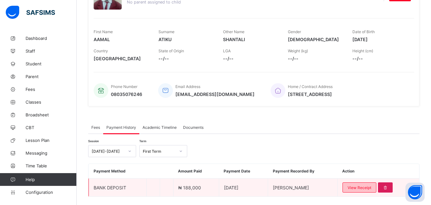
click at [367, 188] on span "View Receipt" at bounding box center [359, 188] width 24 height 5
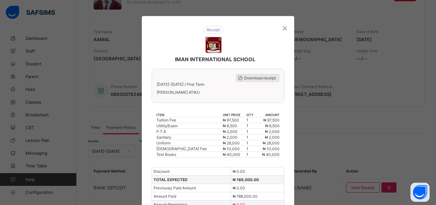
click at [256, 79] on span "Download receipt" at bounding box center [260, 78] width 32 height 5
click at [283, 27] on div "×" at bounding box center [285, 27] width 6 height 11
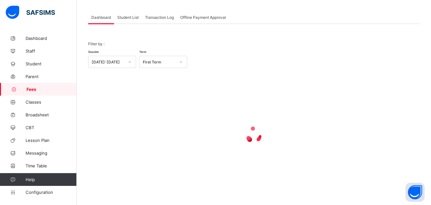
scroll to position [31, 0]
click at [127, 17] on span "Student List" at bounding box center [127, 17] width 21 height 5
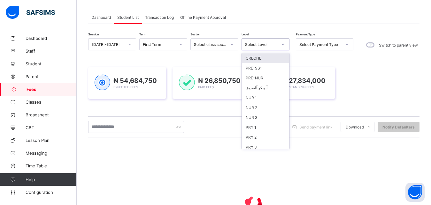
click at [266, 41] on div "Select Level" at bounding box center [259, 44] width 35 height 9
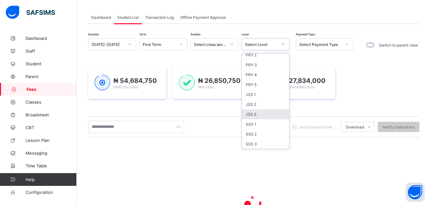
click at [271, 114] on div "JSS 3" at bounding box center [265, 115] width 47 height 10
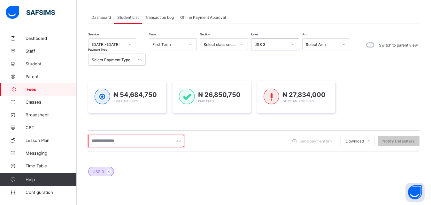
click at [163, 141] on input "text" at bounding box center [136, 141] width 96 height 12
click at [146, 141] on input "text" at bounding box center [136, 141] width 96 height 12
click at [136, 139] on input "text" at bounding box center [136, 141] width 96 height 12
click at [140, 145] on input "text" at bounding box center [136, 141] width 96 height 12
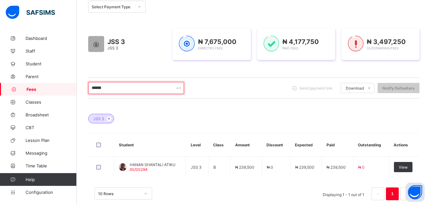
scroll to position [95, 0]
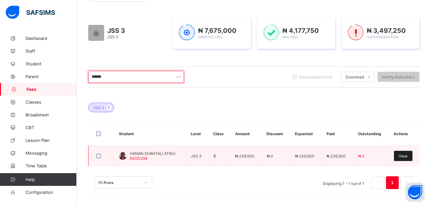
type input "******"
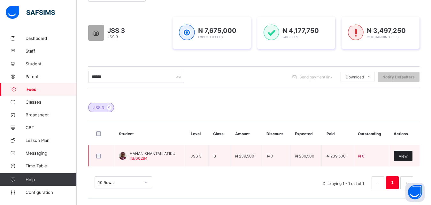
click at [406, 160] on div "View" at bounding box center [403, 156] width 19 height 10
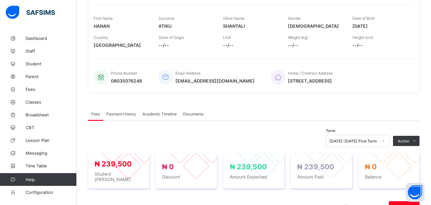
click at [126, 113] on span "Payment History" at bounding box center [121, 114] width 30 height 5
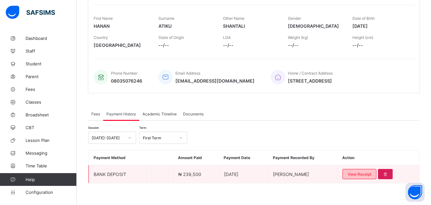
click at [360, 175] on span "View Receipt" at bounding box center [359, 174] width 24 height 5
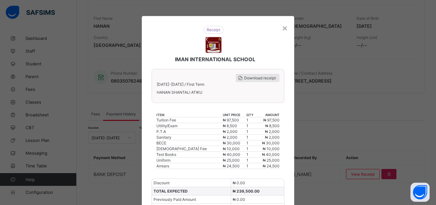
click at [260, 78] on span "Download receipt" at bounding box center [260, 78] width 32 height 5
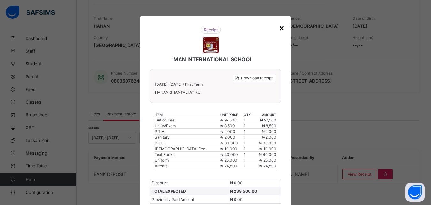
click at [280, 26] on div "×" at bounding box center [281, 27] width 6 height 11
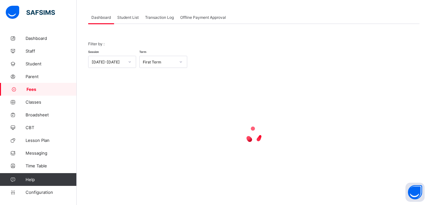
scroll to position [31, 0]
click at [125, 17] on span "Student List" at bounding box center [127, 17] width 21 height 5
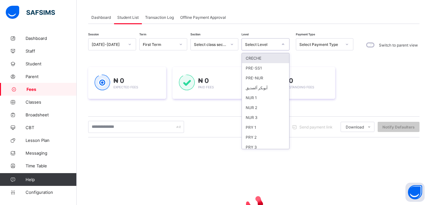
click at [261, 45] on div "Select Level" at bounding box center [261, 44] width 33 height 5
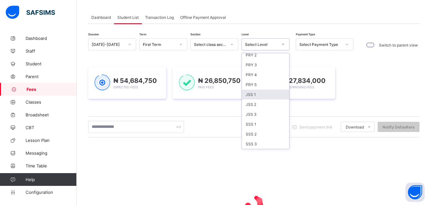
click at [265, 95] on div "JSS 1" at bounding box center [265, 95] width 47 height 10
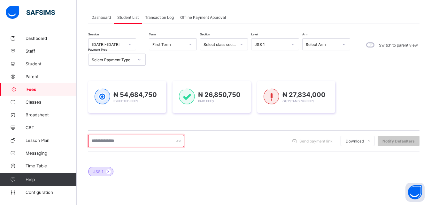
click at [148, 140] on input "text" at bounding box center [136, 141] width 96 height 12
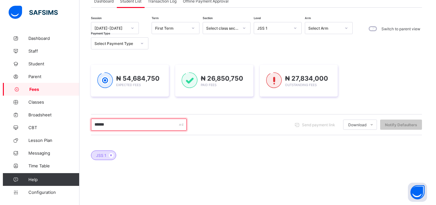
scroll to position [95, 0]
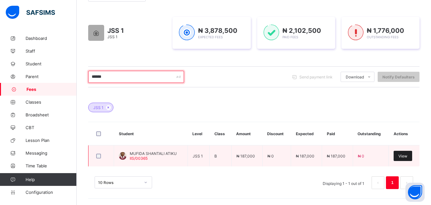
type input "******"
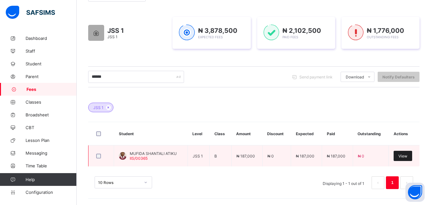
click at [406, 156] on span "View" at bounding box center [402, 156] width 9 height 5
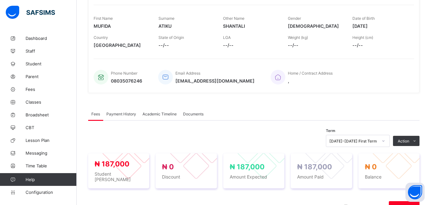
click at [128, 113] on span "Payment History" at bounding box center [121, 114] width 30 height 5
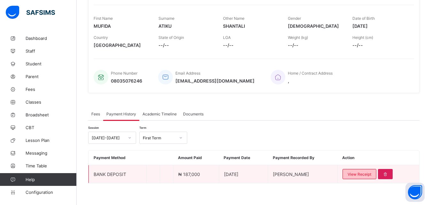
click at [365, 174] on span "View Receipt" at bounding box center [359, 174] width 24 height 5
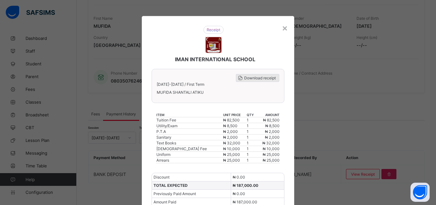
click at [255, 77] on span "Download receipt" at bounding box center [260, 78] width 32 height 5
click at [282, 28] on div "×" at bounding box center [285, 27] width 6 height 11
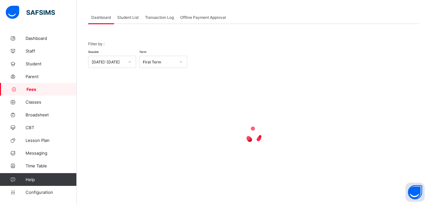
scroll to position [31, 0]
click at [128, 17] on span "Student List" at bounding box center [127, 17] width 21 height 5
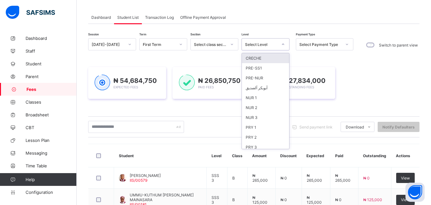
click at [260, 43] on div "Select Level" at bounding box center [261, 44] width 33 height 5
click at [264, 136] on div "PRY 2" at bounding box center [265, 138] width 47 height 10
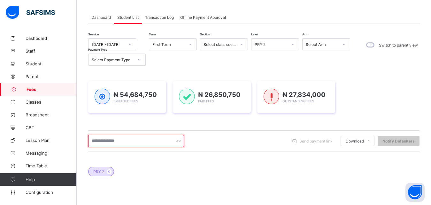
click at [165, 141] on input "text" at bounding box center [136, 141] width 96 height 12
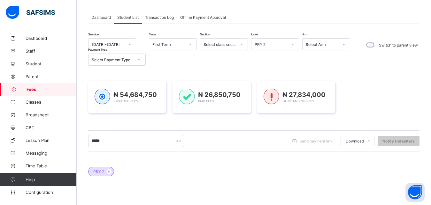
click at [430, 202] on div "Dashboard Student List Transaction Log Offline Payment Approval Student List Mo…" at bounding box center [254, 155] width 354 height 309
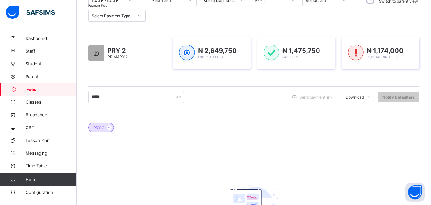
scroll to position [55, 0]
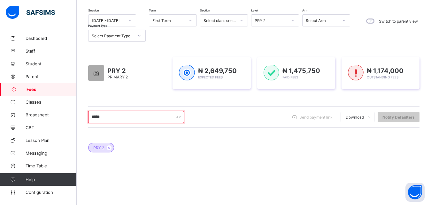
click at [133, 117] on input "*****" at bounding box center [136, 117] width 96 height 12
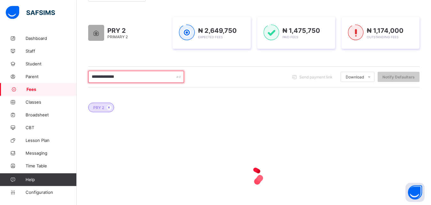
scroll to position [103, 0]
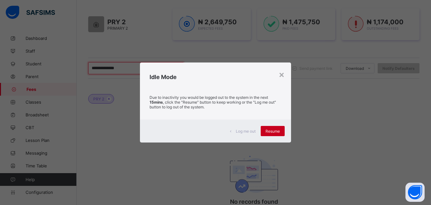
type input "**********"
click at [270, 134] on div "Resume" at bounding box center [273, 131] width 24 height 10
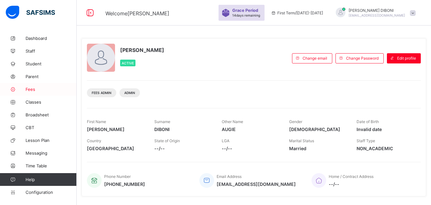
click at [29, 89] on span "Fees" at bounding box center [51, 89] width 51 height 5
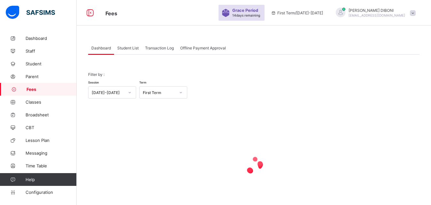
click at [128, 48] on span "Student List" at bounding box center [127, 48] width 21 height 5
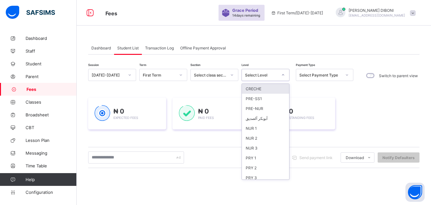
click at [267, 75] on div "Select Level" at bounding box center [261, 75] width 33 height 5
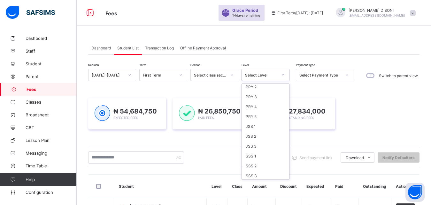
scroll to position [82, 0]
click at [264, 128] on div "JSS 1" at bounding box center [265, 125] width 47 height 10
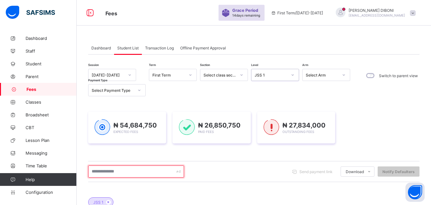
click at [147, 172] on input "text" at bounding box center [136, 172] width 96 height 12
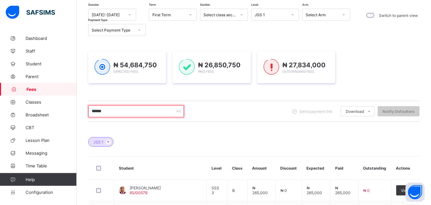
scroll to position [49, 0]
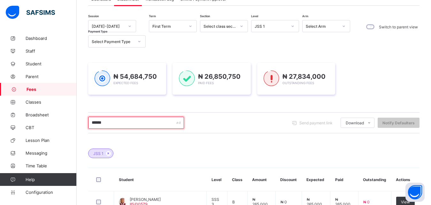
type input "******"
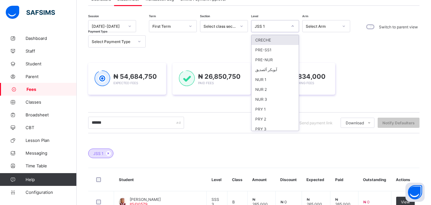
click at [278, 24] on div "JSS 1" at bounding box center [270, 26] width 33 height 5
click at [271, 93] on div "NUR 2" at bounding box center [274, 90] width 47 height 10
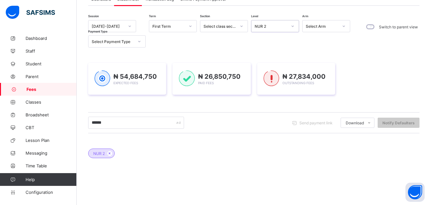
click at [281, 27] on div "NUR 2" at bounding box center [270, 26] width 33 height 5
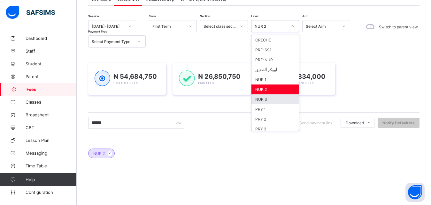
scroll to position [82, 0]
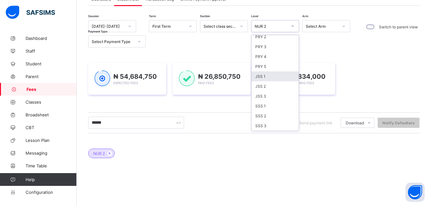
click at [278, 74] on div "JSS 1" at bounding box center [274, 77] width 47 height 10
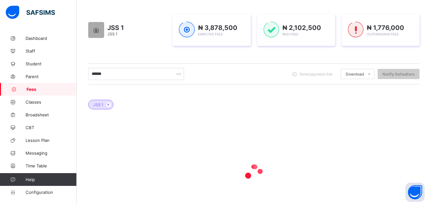
scroll to position [95, 0]
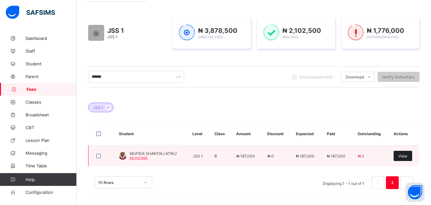
click at [407, 155] on span "View" at bounding box center [402, 156] width 9 height 5
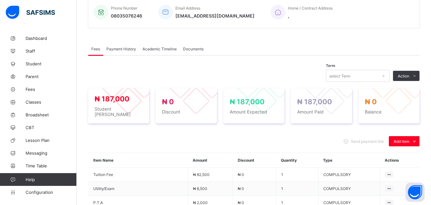
scroll to position [176, 0]
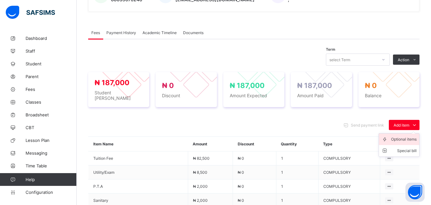
click at [401, 136] on div "Optional items" at bounding box center [404, 139] width 26 height 6
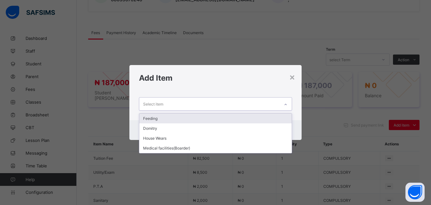
click at [246, 102] on div "Select item" at bounding box center [209, 104] width 140 height 12
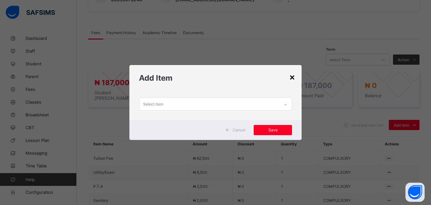
click at [294, 78] on div "×" at bounding box center [292, 77] width 6 height 11
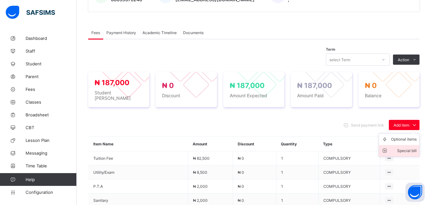
click at [406, 148] on div "Special bill" at bounding box center [404, 151] width 26 height 6
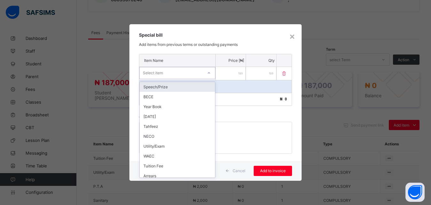
click at [186, 73] on div "Select item" at bounding box center [171, 73] width 63 height 9
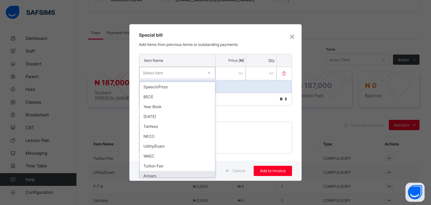
click at [194, 175] on div "Arrears" at bounding box center [177, 176] width 75 height 10
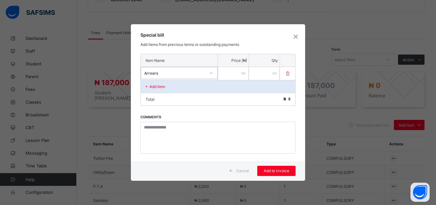
click at [231, 75] on input "number" at bounding box center [233, 73] width 31 height 13
type input "*****"
click at [295, 36] on div "×" at bounding box center [296, 36] width 6 height 11
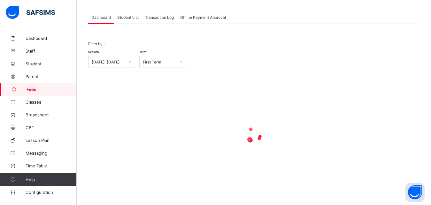
scroll to position [31, 0]
click at [132, 19] on span "Student List" at bounding box center [127, 17] width 21 height 5
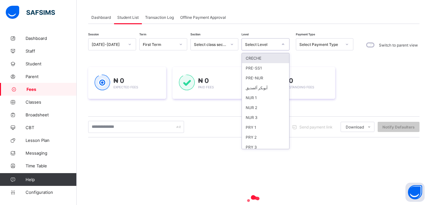
click at [268, 43] on div "Select Level" at bounding box center [261, 44] width 33 height 5
click at [266, 116] on div "NUR 3" at bounding box center [265, 118] width 47 height 10
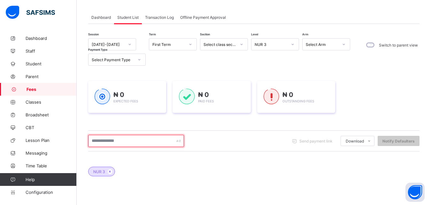
click at [157, 140] on input "text" at bounding box center [136, 141] width 96 height 12
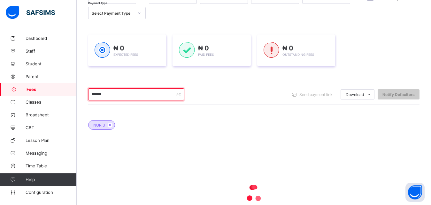
scroll to position [80, 0]
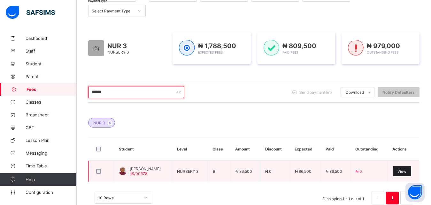
type input "******"
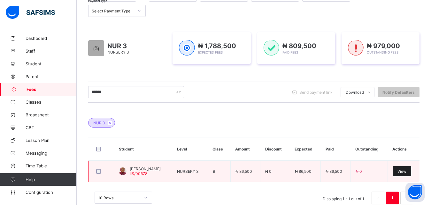
click at [406, 172] on span "View" at bounding box center [401, 171] width 9 height 5
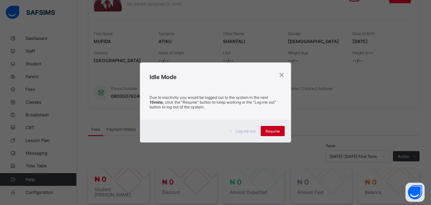
click at [270, 133] on span "Resume" at bounding box center [272, 131] width 14 height 5
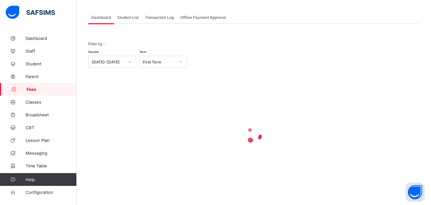
scroll to position [31, 0]
click at [129, 19] on span "Student List" at bounding box center [127, 17] width 21 height 5
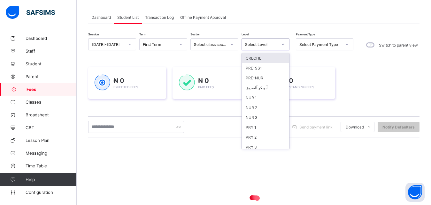
click at [270, 42] on div "Select Level" at bounding box center [261, 44] width 33 height 5
click at [253, 116] on div "NUR 3" at bounding box center [265, 118] width 47 height 10
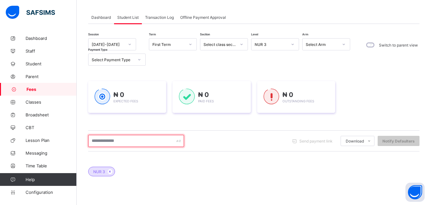
click at [140, 143] on input "text" at bounding box center [136, 141] width 96 height 12
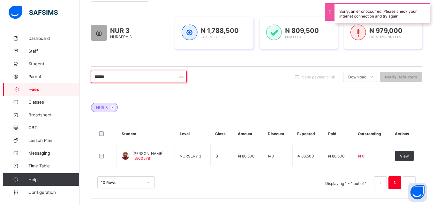
scroll to position [95, 0]
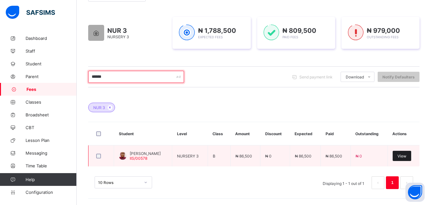
type input "******"
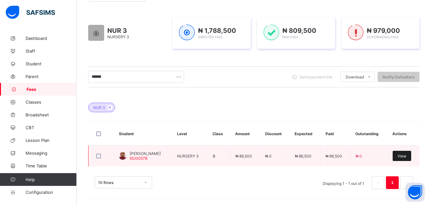
click at [406, 158] on span "View" at bounding box center [401, 156] width 9 height 5
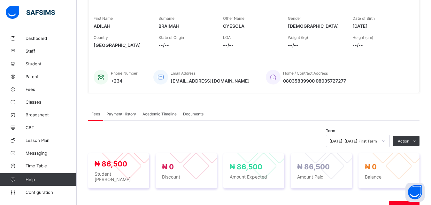
click at [129, 113] on span "Payment History" at bounding box center [121, 114] width 30 height 5
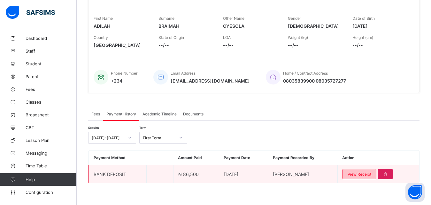
click at [357, 174] on span "View Receipt" at bounding box center [359, 174] width 24 height 5
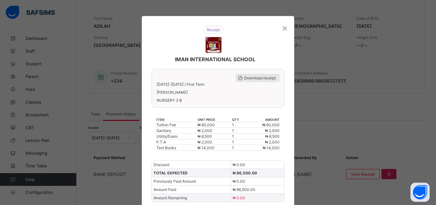
click at [258, 78] on span "Download receipt" at bounding box center [260, 78] width 32 height 5
click at [282, 29] on div "×" at bounding box center [285, 27] width 6 height 11
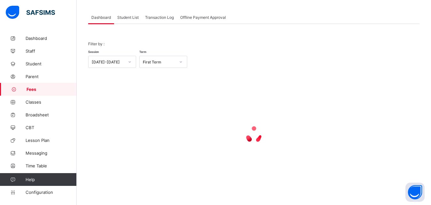
scroll to position [31, 0]
click at [128, 18] on span "Student List" at bounding box center [127, 17] width 21 height 5
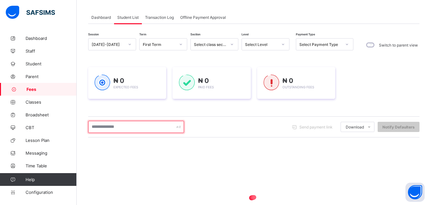
click at [145, 128] on input "text" at bounding box center [136, 127] width 96 height 12
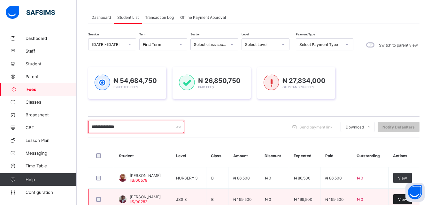
type input "**********"
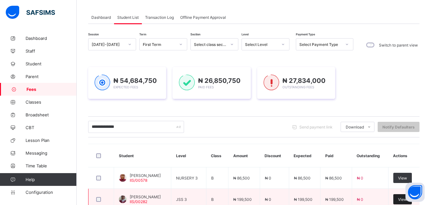
click at [405, 201] on div "View" at bounding box center [402, 199] width 19 height 10
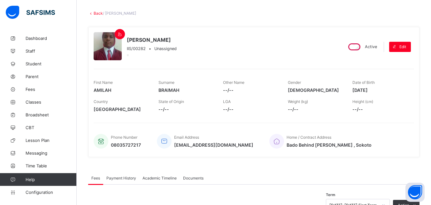
click at [130, 179] on span "Payment History" at bounding box center [121, 178] width 30 height 5
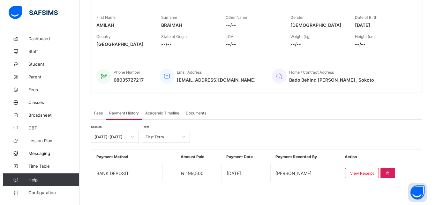
scroll to position [99, 0]
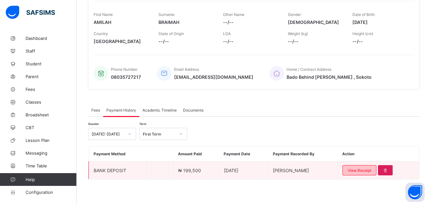
click at [371, 171] on span "View Receipt" at bounding box center [359, 170] width 24 height 5
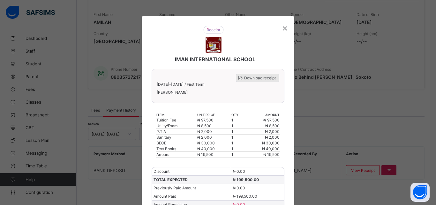
click at [256, 78] on span "Download receipt" at bounding box center [260, 78] width 32 height 5
click at [284, 27] on div "×" at bounding box center [285, 27] width 6 height 11
